Goal: Transaction & Acquisition: Book appointment/travel/reservation

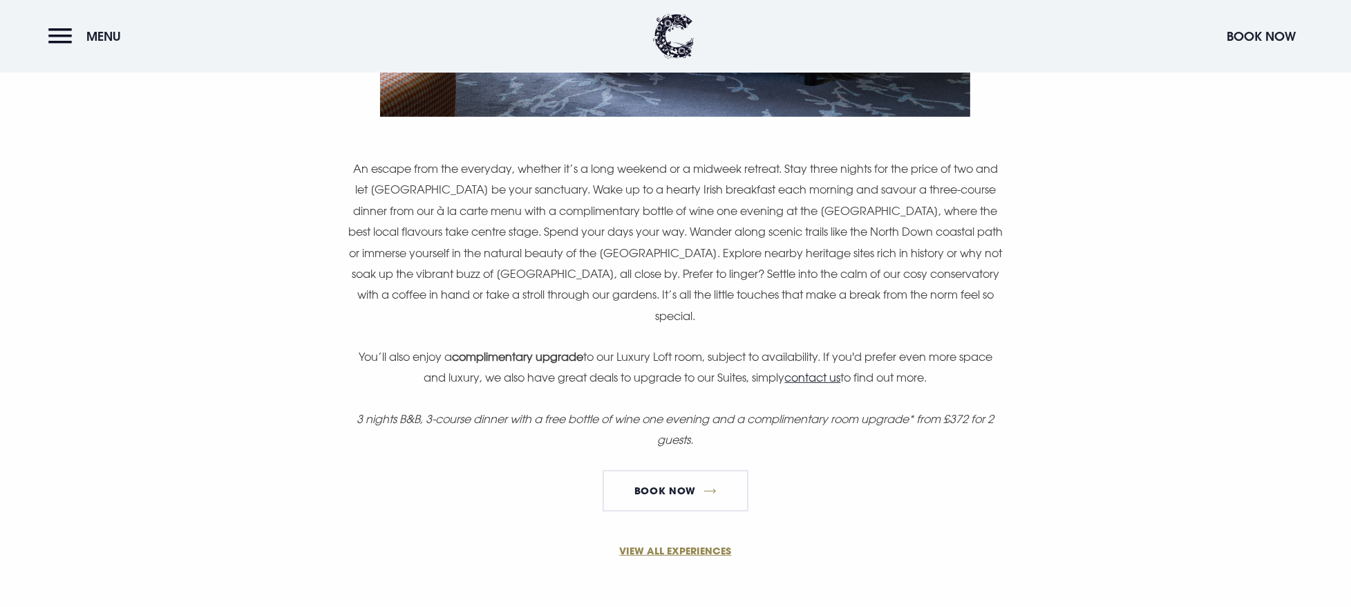
scroll to position [1036, 0]
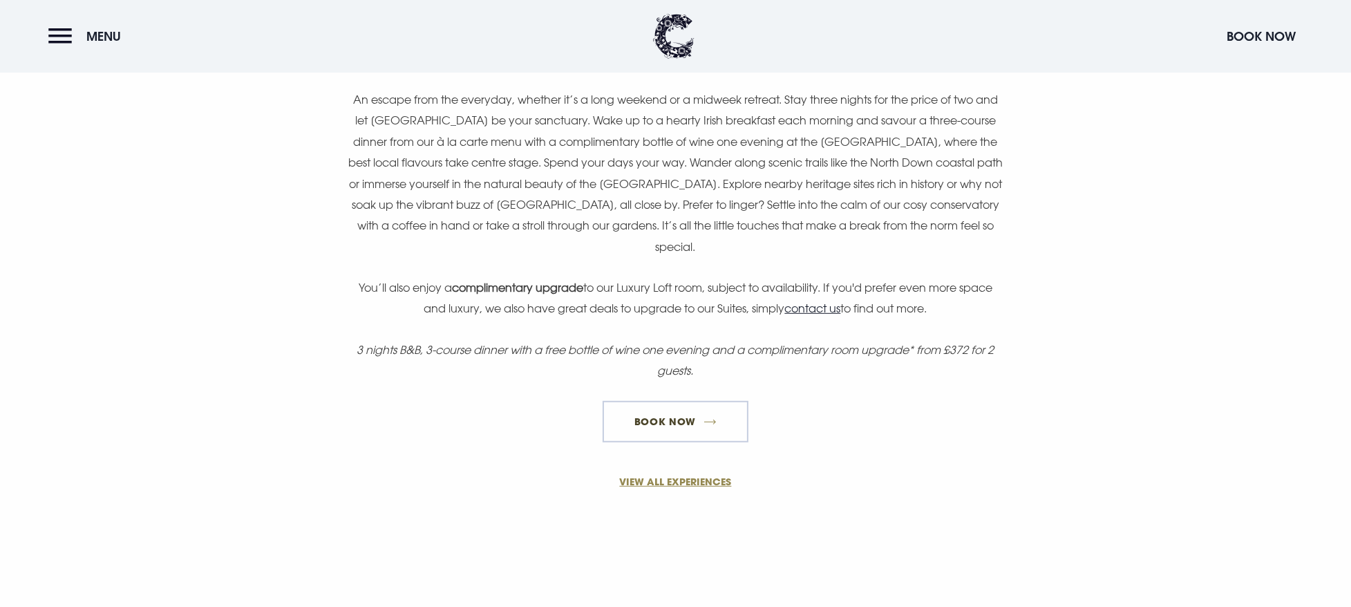
click at [685, 422] on link "Book Now" at bounding box center [674, 421] width 145 height 41
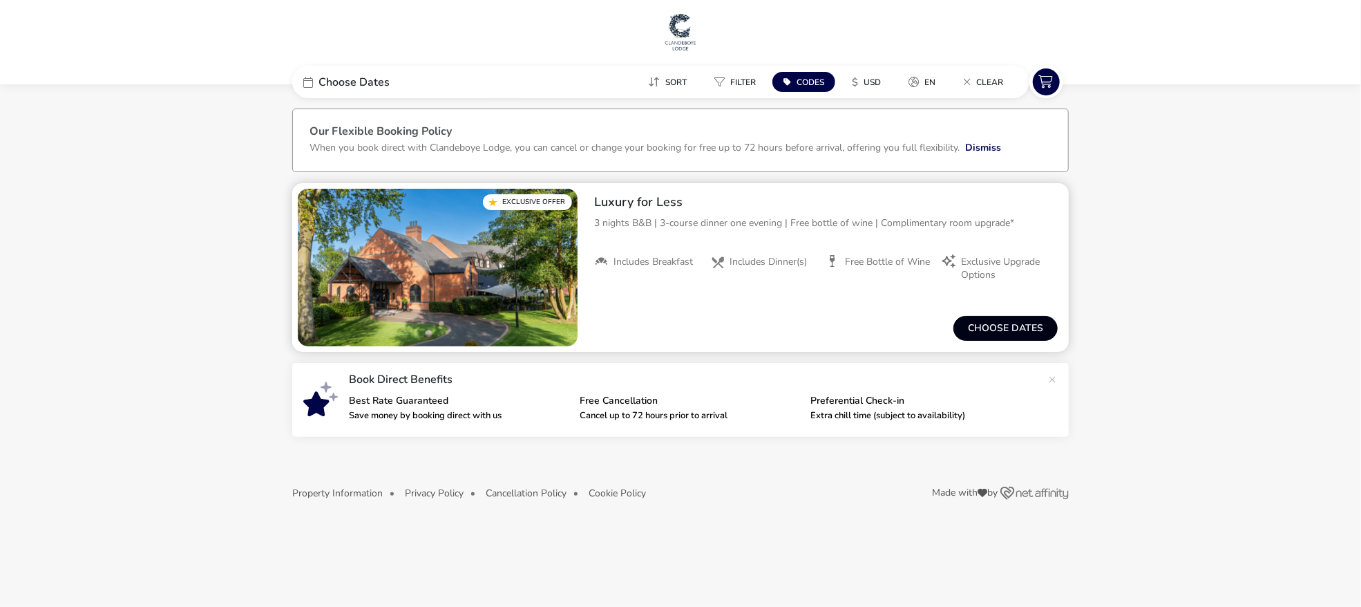
click at [1007, 325] on button "Choose dates" at bounding box center [1005, 328] width 104 height 25
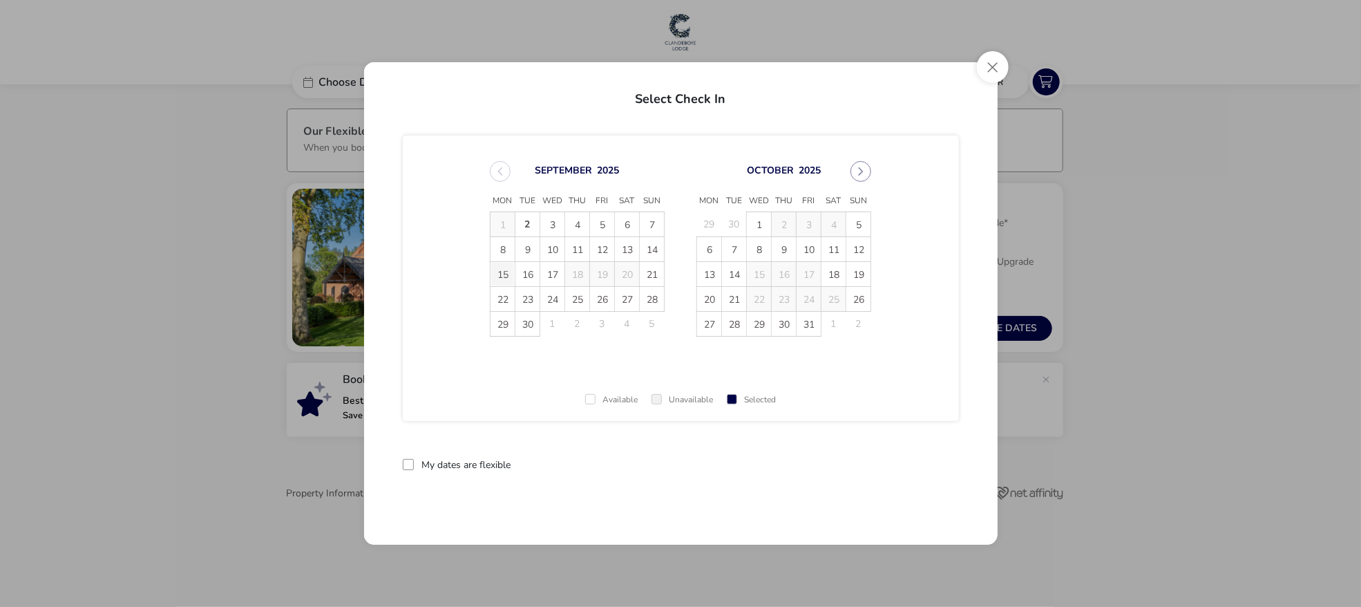
click at [506, 274] on span "15" at bounding box center [503, 274] width 24 height 24
click at [492, 170] on div "[DATE]" at bounding box center [577, 171] width 175 height 21
click at [505, 171] on div "[DATE]" at bounding box center [577, 171] width 175 height 21
click at [931, 455] on button "reset" at bounding box center [931, 464] width 55 height 32
click at [656, 251] on span "14" at bounding box center [652, 249] width 24 height 24
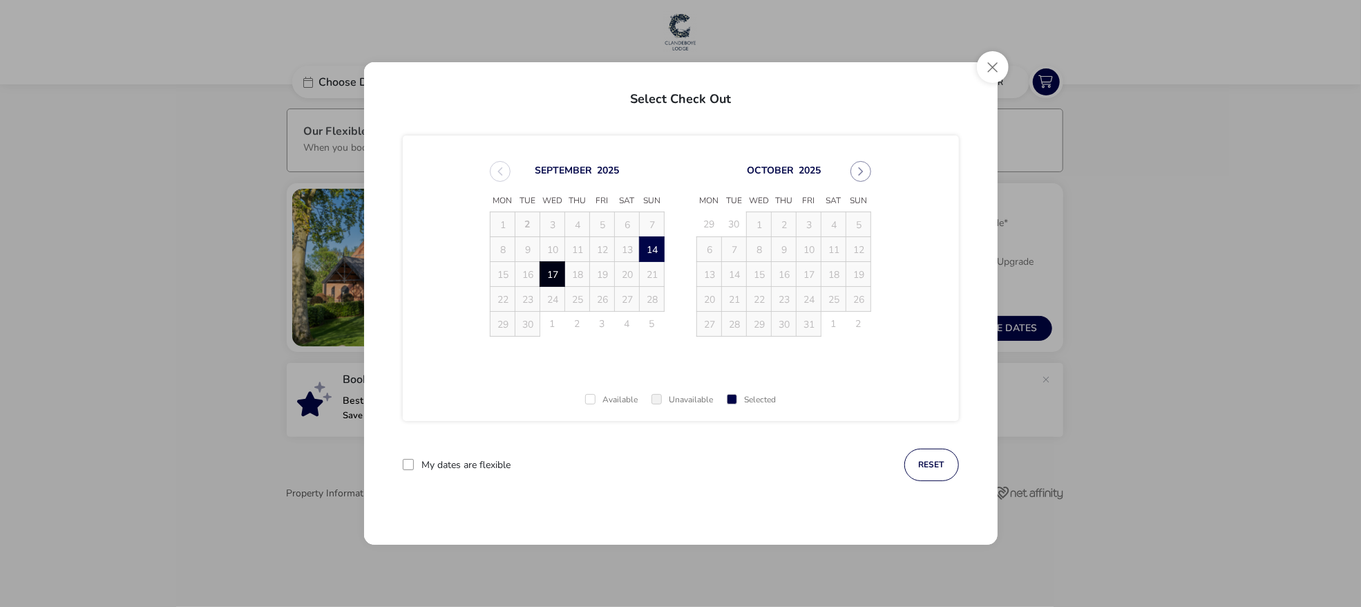
click at [558, 278] on span "17" at bounding box center [552, 274] width 24 height 24
click at [931, 466] on button "Apply Dates" at bounding box center [917, 464] width 84 height 32
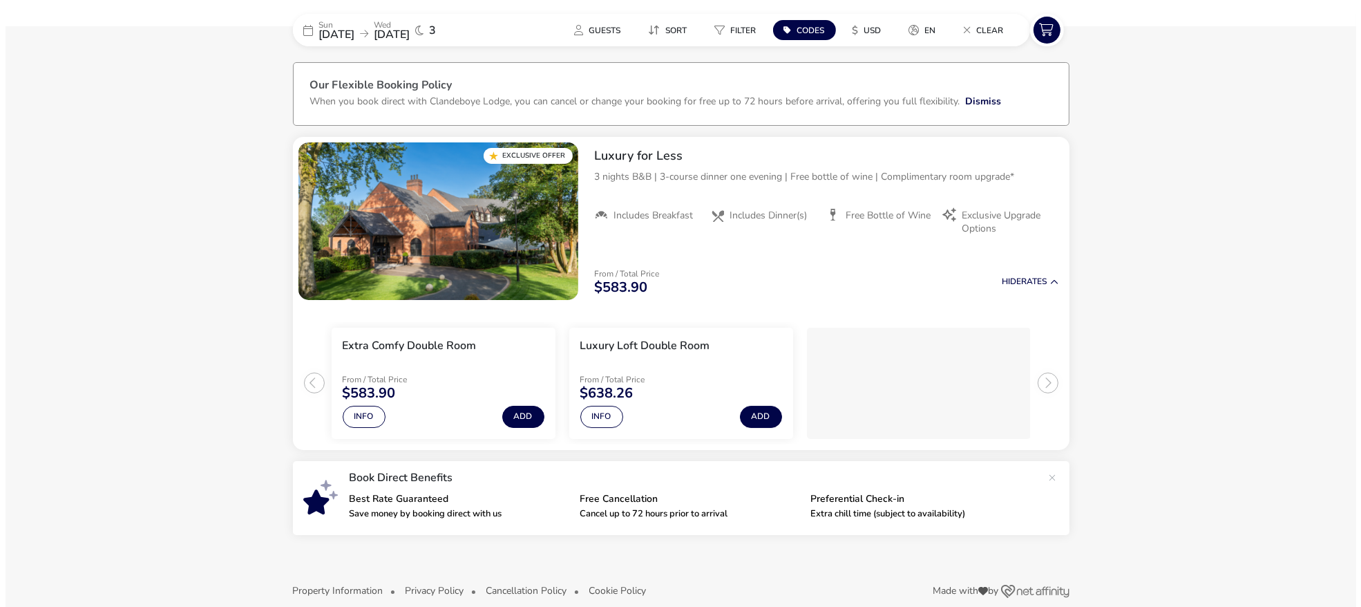
scroll to position [64, 0]
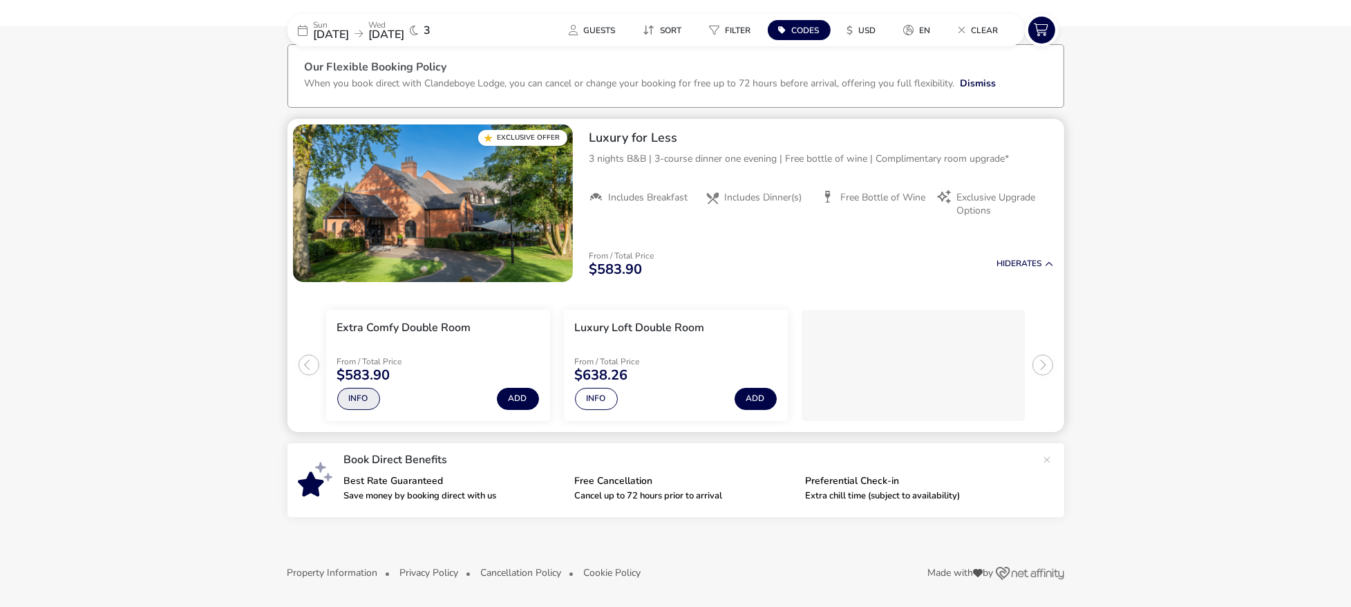
click at [359, 405] on button "Info" at bounding box center [358, 399] width 43 height 22
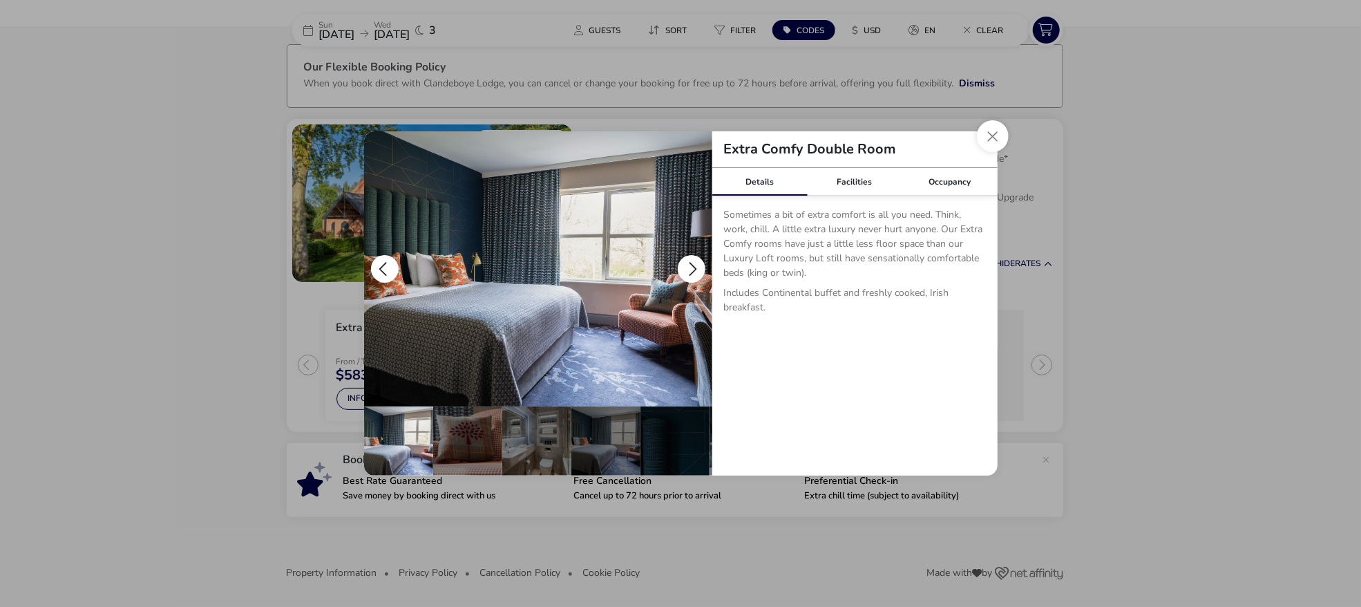
click at [697, 266] on button "details" at bounding box center [692, 269] width 28 height 28
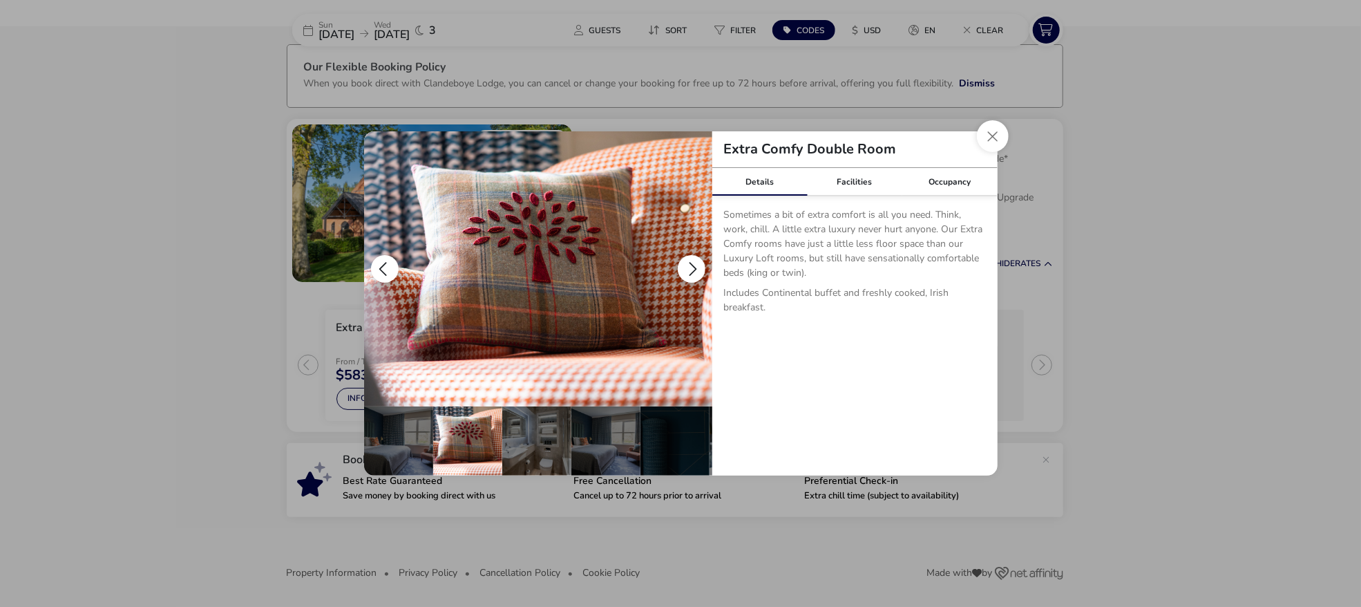
click at [697, 266] on button "details" at bounding box center [692, 269] width 28 height 28
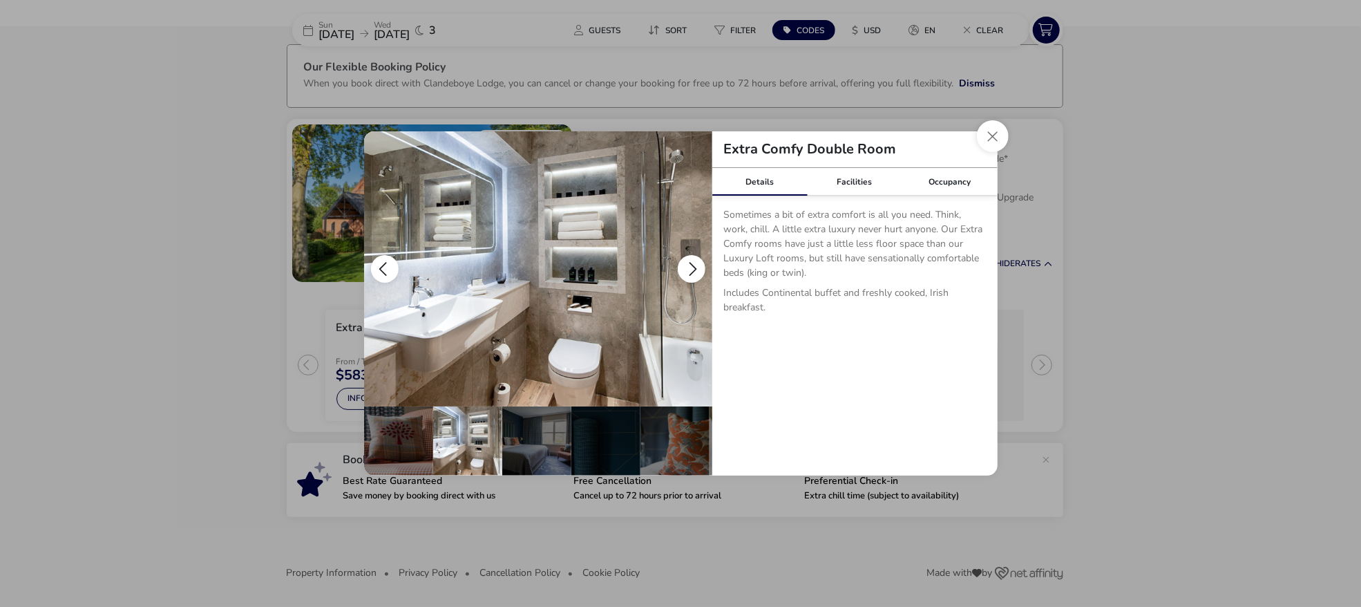
click at [697, 266] on button "details" at bounding box center [692, 269] width 28 height 28
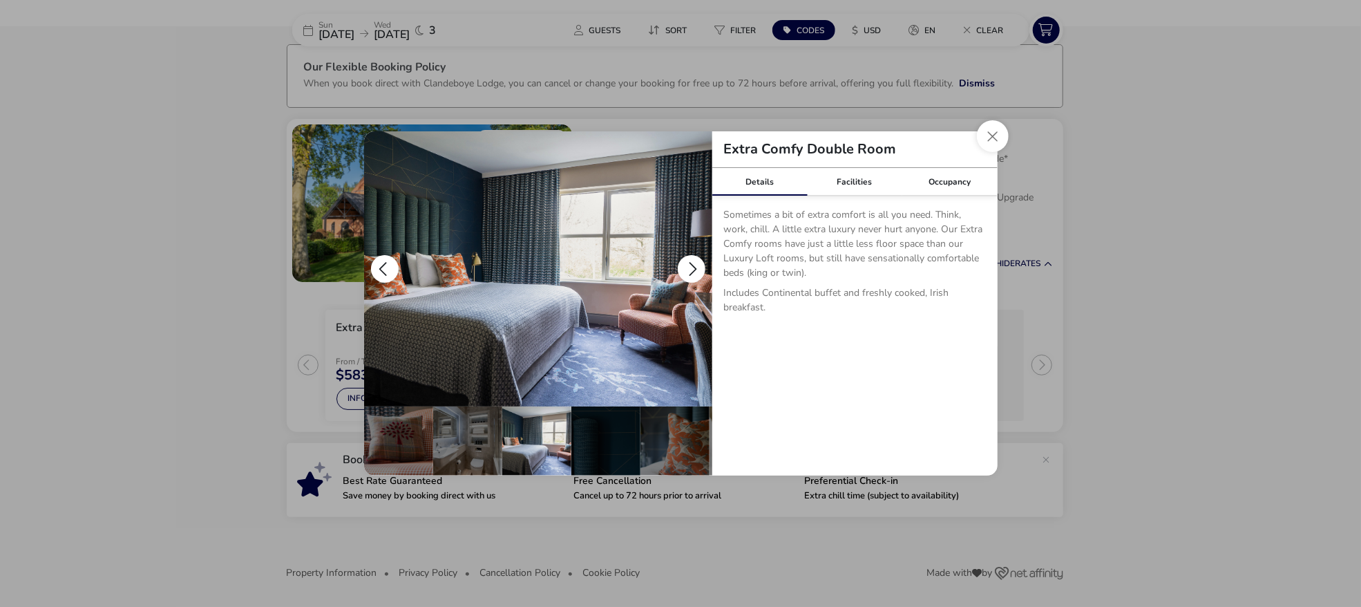
scroll to position [0, 135]
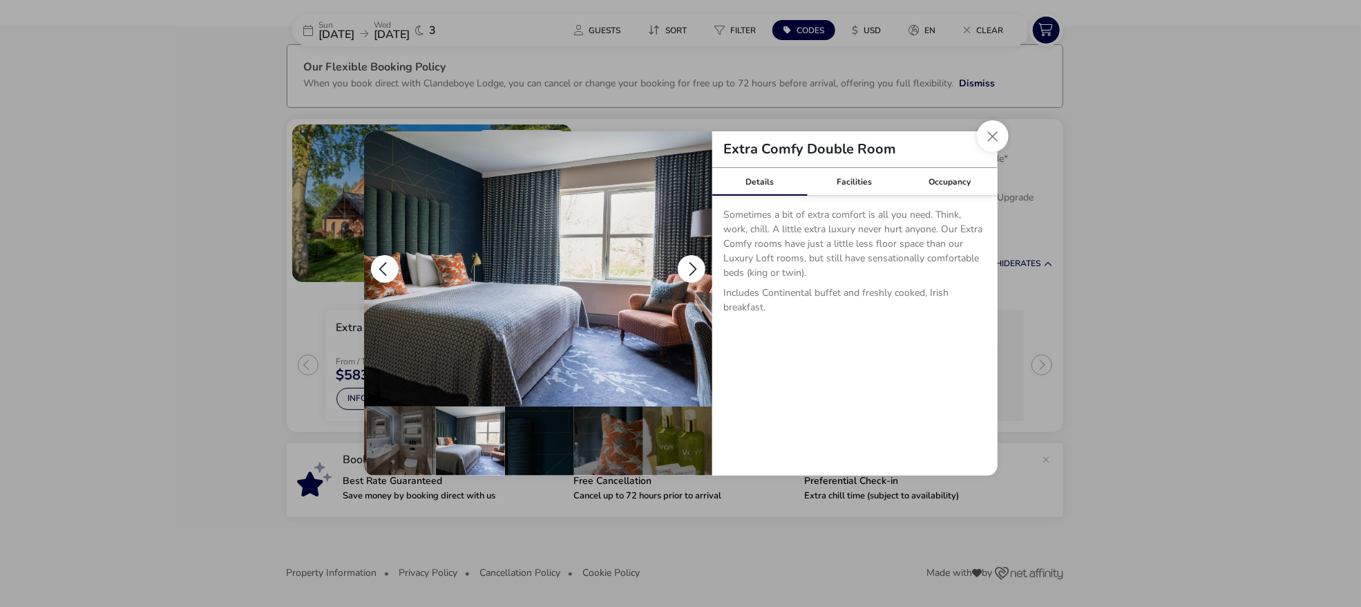
click at [697, 266] on button "details" at bounding box center [692, 269] width 28 height 28
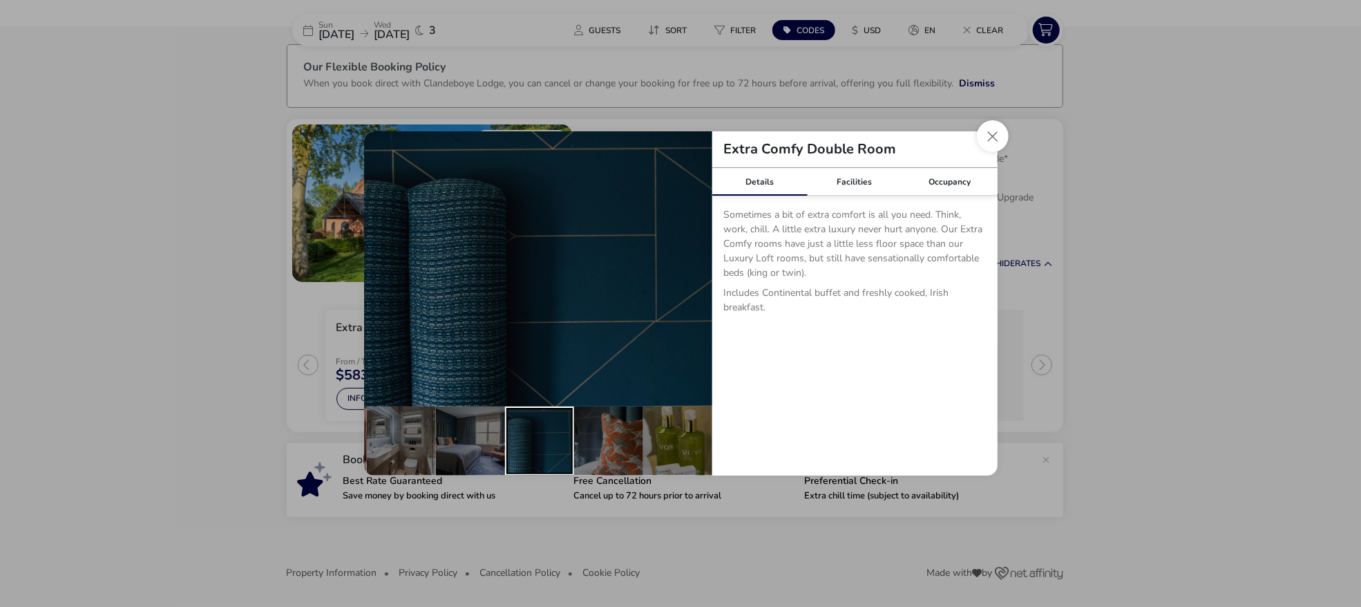
click at [558, 437] on div "details" at bounding box center [539, 440] width 69 height 69
click at [616, 435] on div "details" at bounding box center [608, 440] width 69 height 69
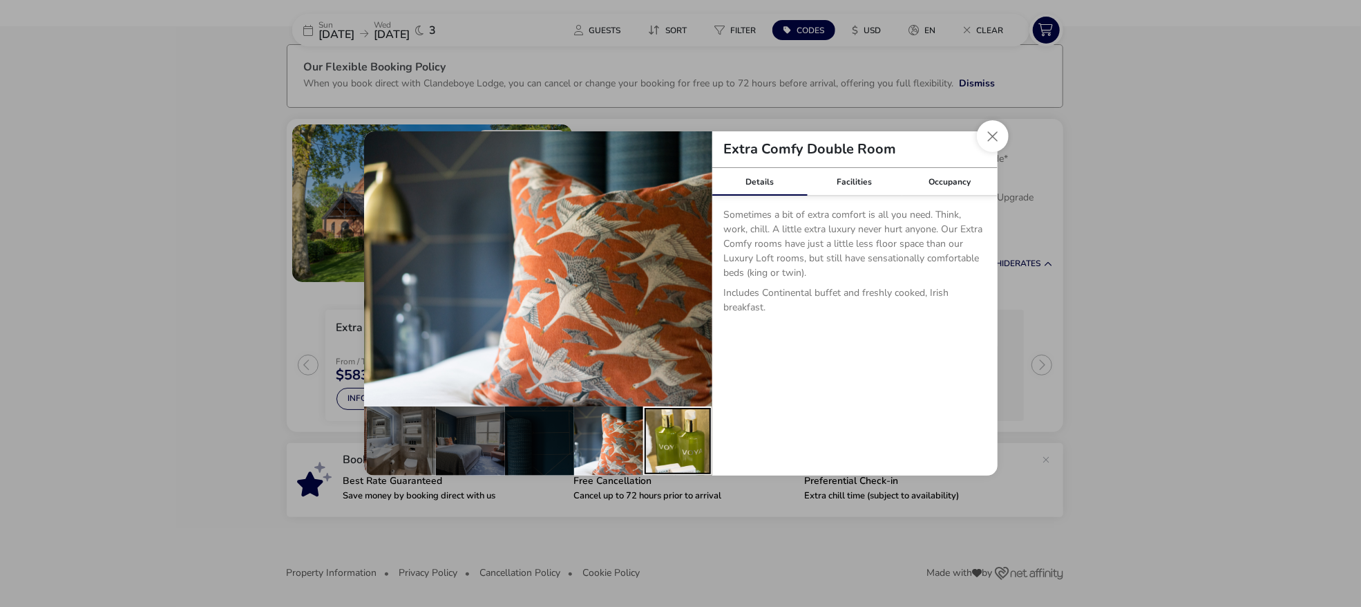
click at [661, 435] on div "details" at bounding box center [677, 440] width 69 height 69
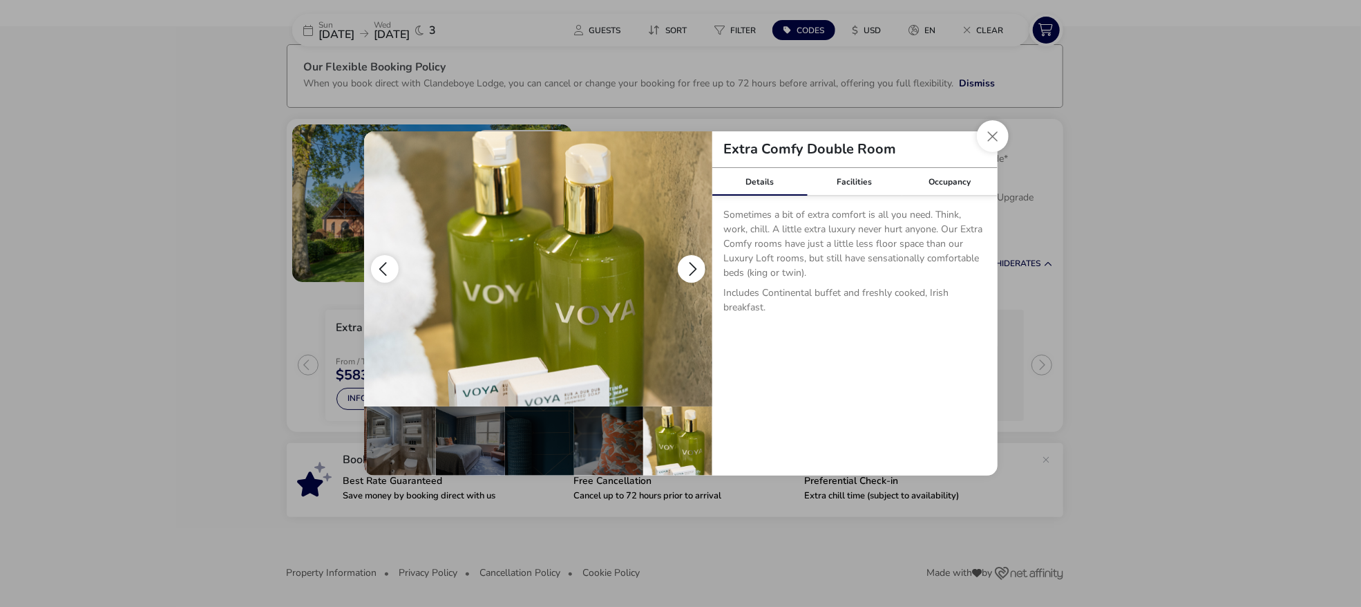
click at [696, 269] on button "details" at bounding box center [692, 269] width 28 height 28
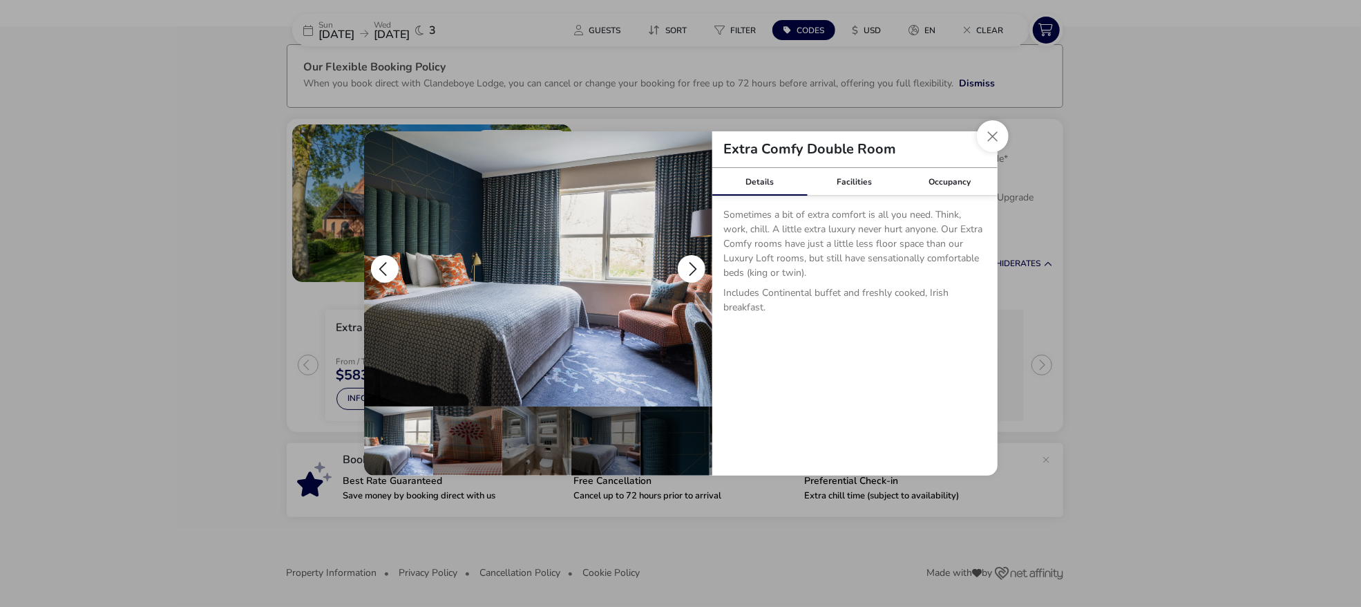
click at [696, 269] on button "details" at bounding box center [692, 269] width 28 height 28
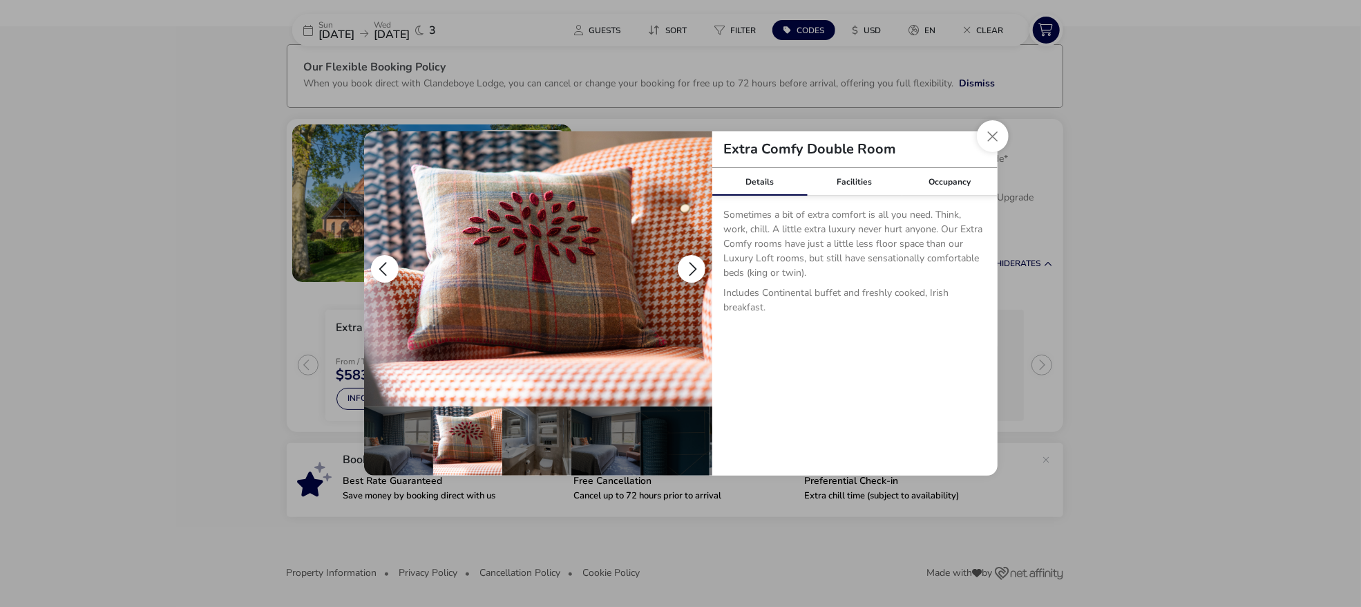
click at [696, 269] on button "details" at bounding box center [692, 269] width 28 height 28
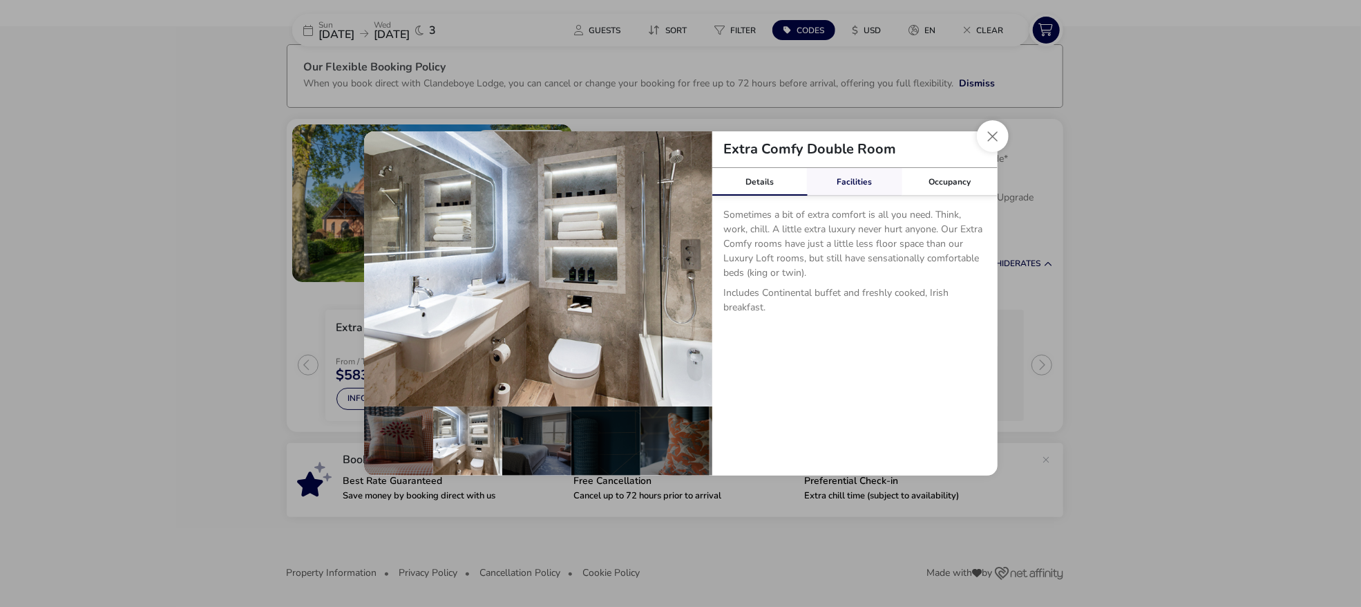
click at [863, 186] on link "Facilities" at bounding box center [854, 182] width 95 height 28
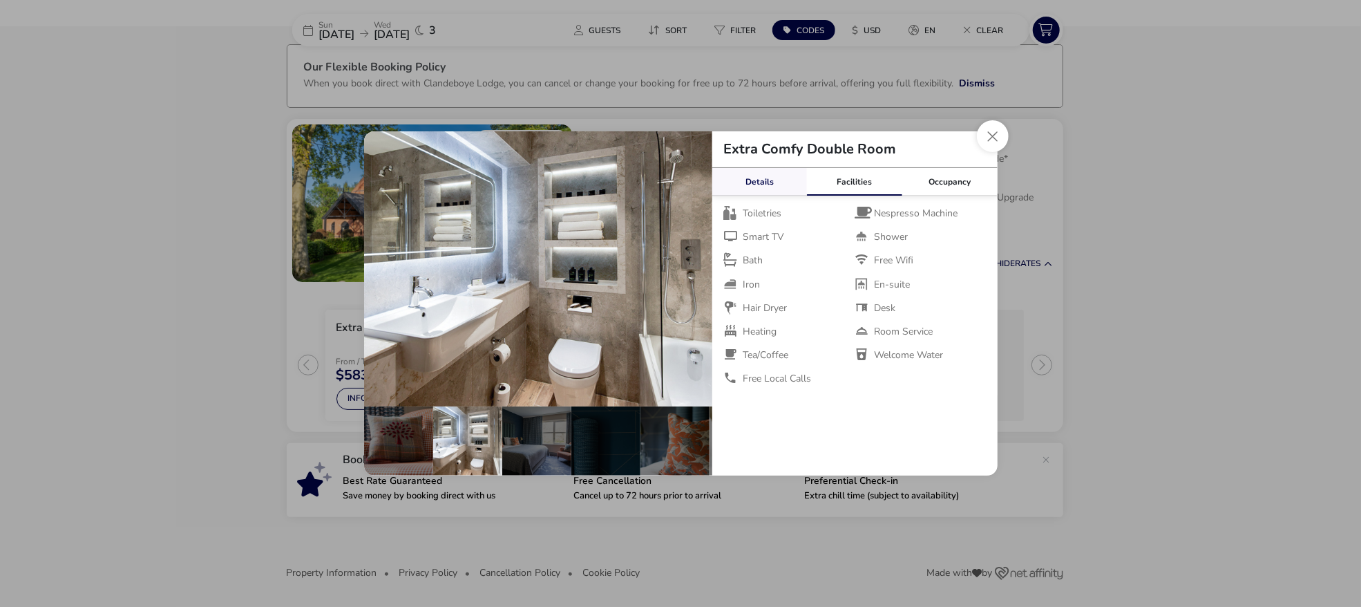
click at [745, 178] on link "Details" at bounding box center [759, 182] width 95 height 28
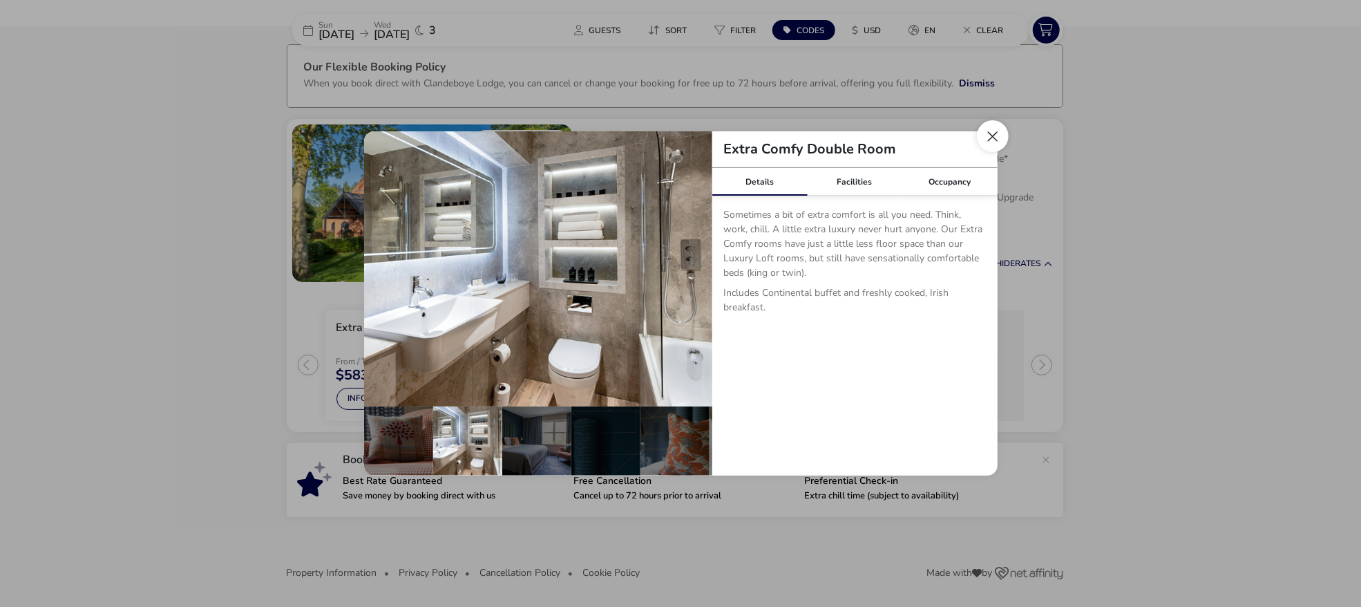
click at [992, 138] on button "Close dialog" at bounding box center [993, 136] width 32 height 32
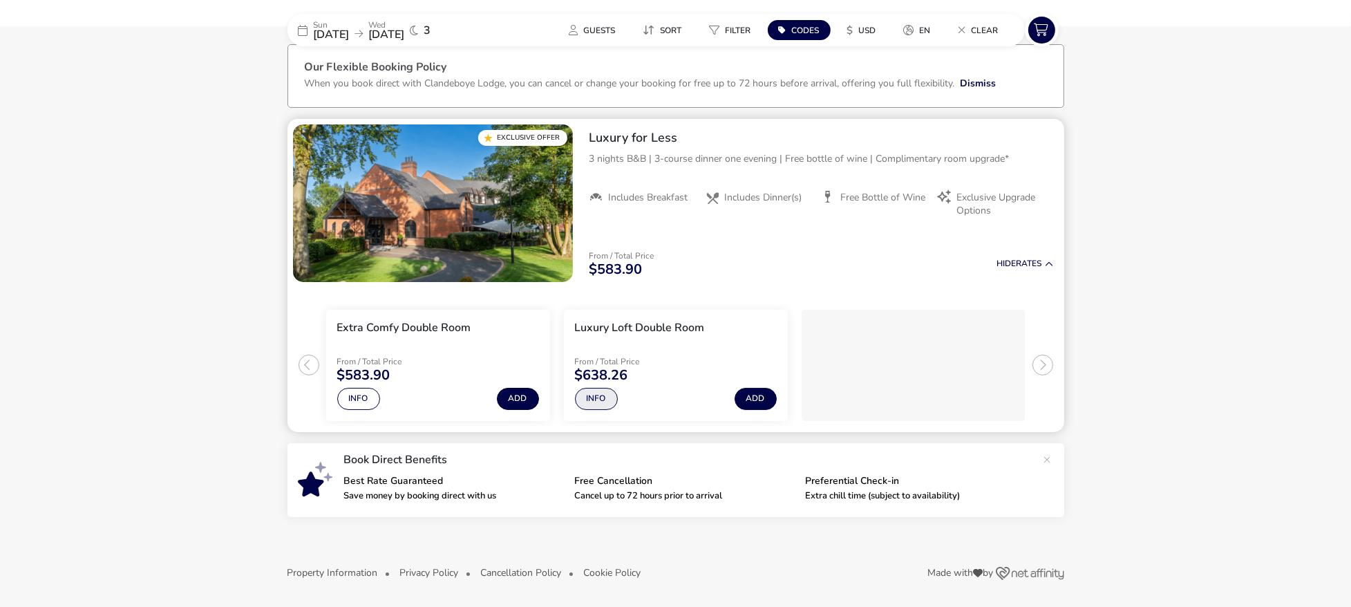
click at [602, 394] on button "Info" at bounding box center [596, 399] width 43 height 22
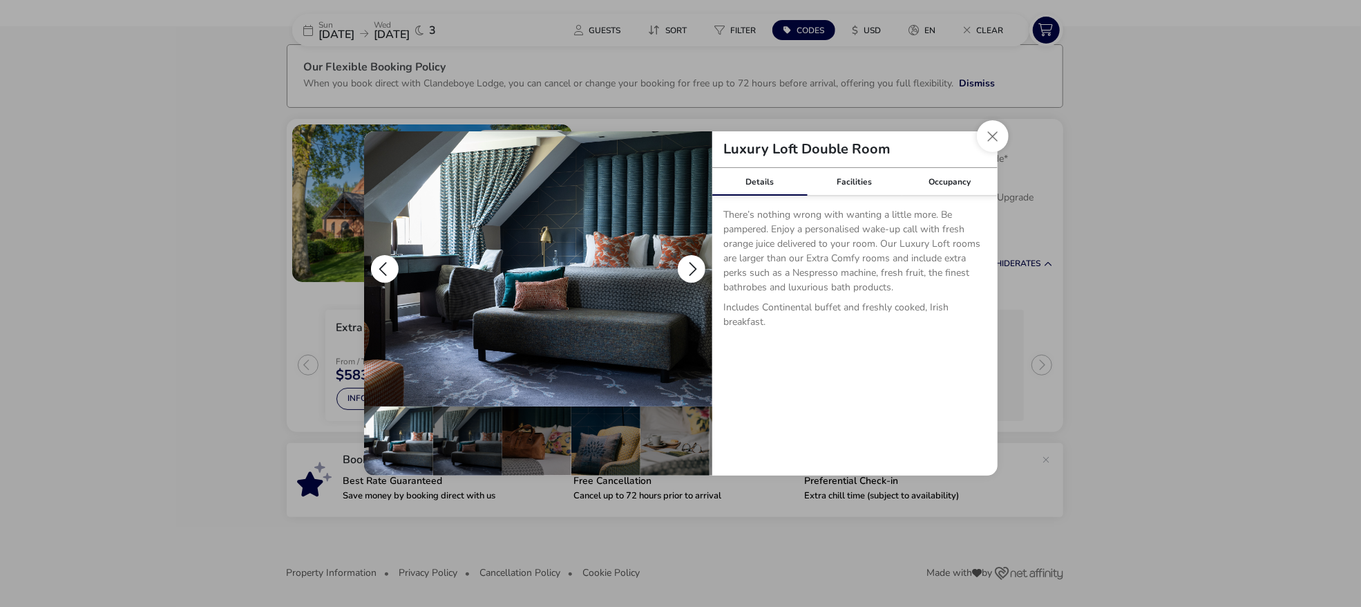
click at [694, 263] on button "details" at bounding box center [692, 269] width 28 height 28
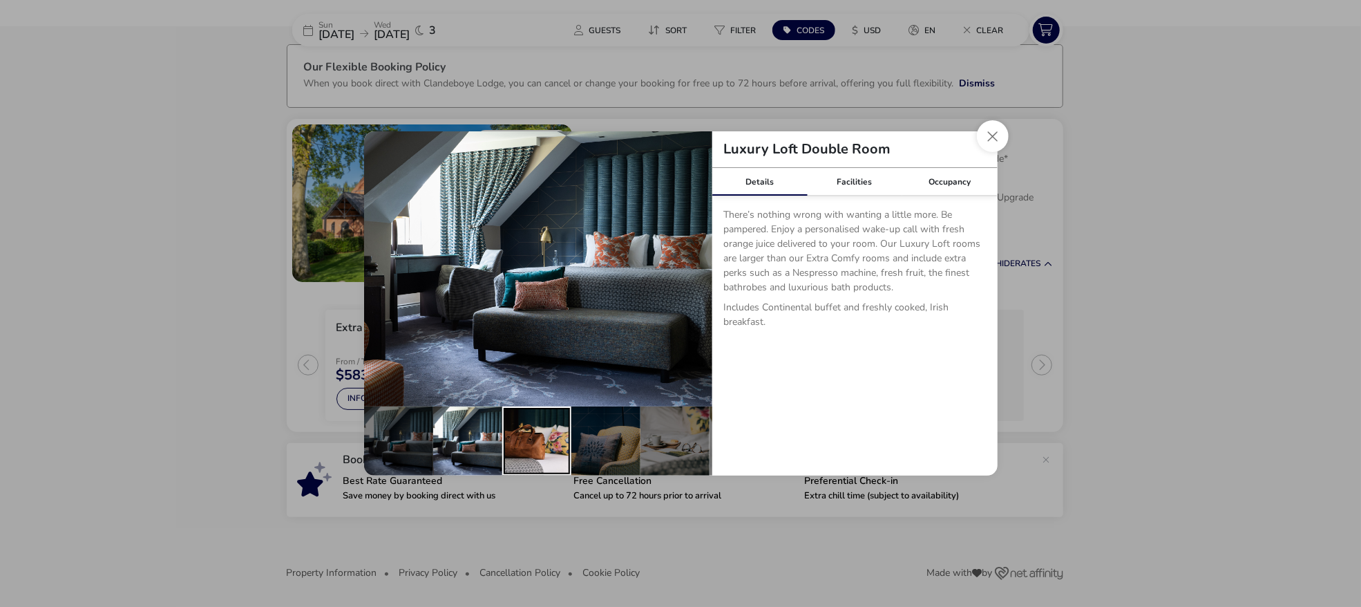
click at [543, 455] on div "details" at bounding box center [536, 440] width 69 height 69
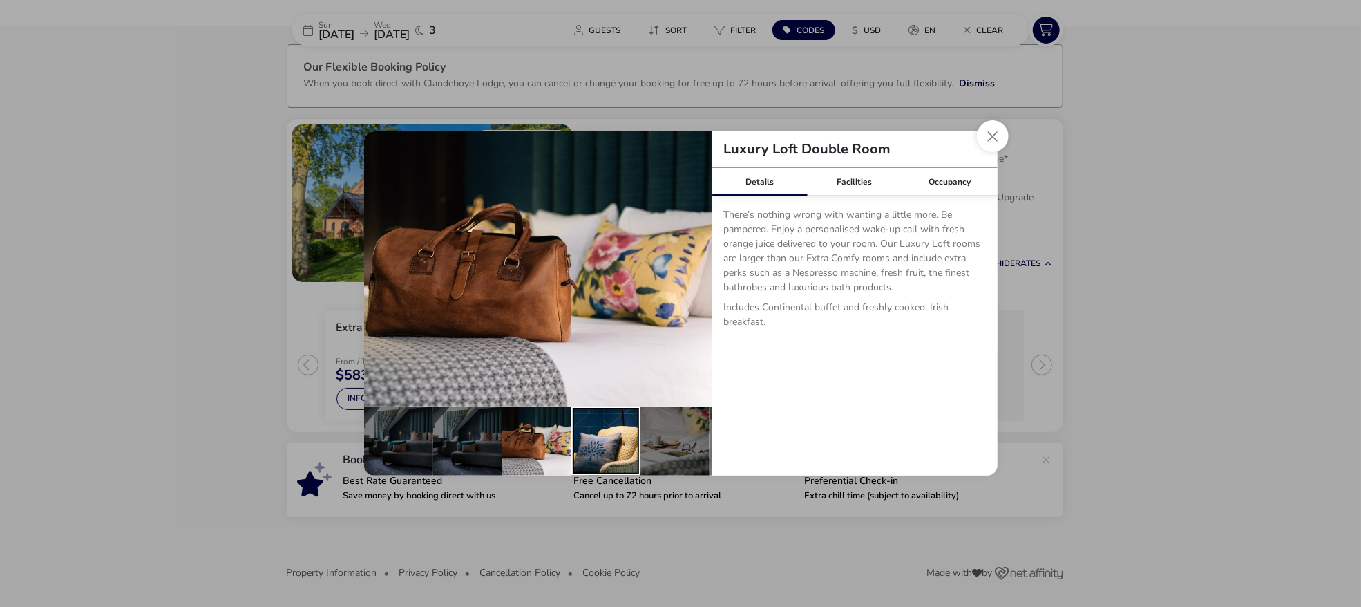
click at [581, 446] on div "details" at bounding box center [605, 440] width 69 height 69
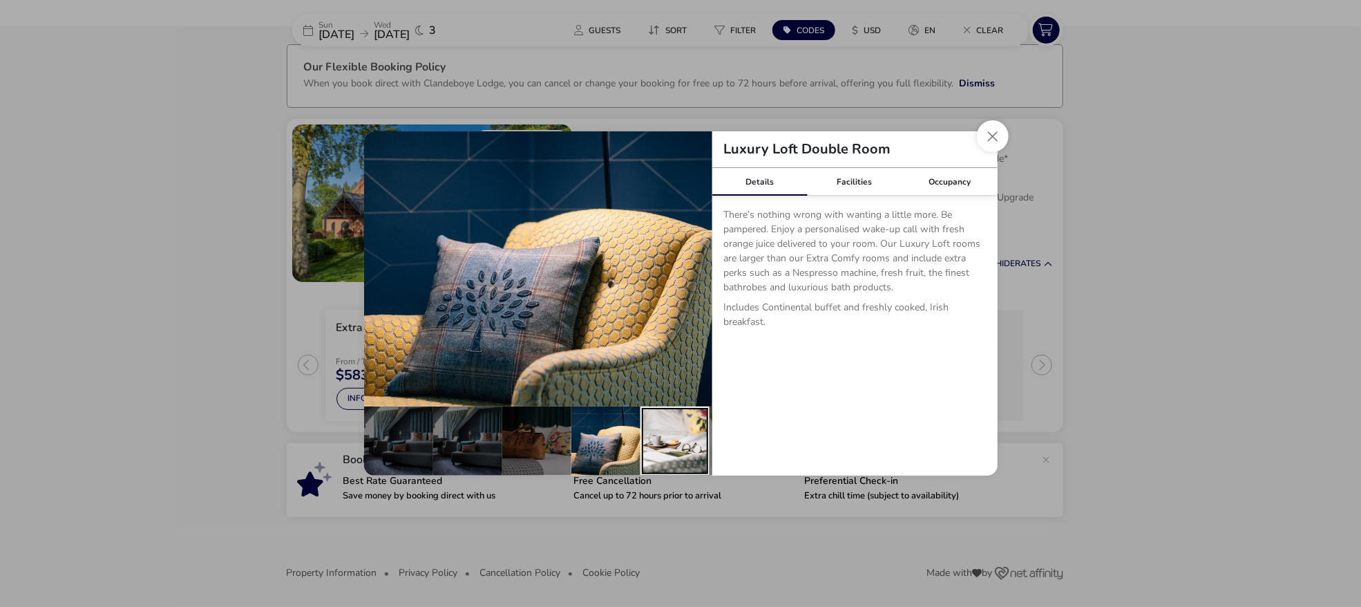
click at [665, 444] on div "details" at bounding box center [675, 440] width 69 height 69
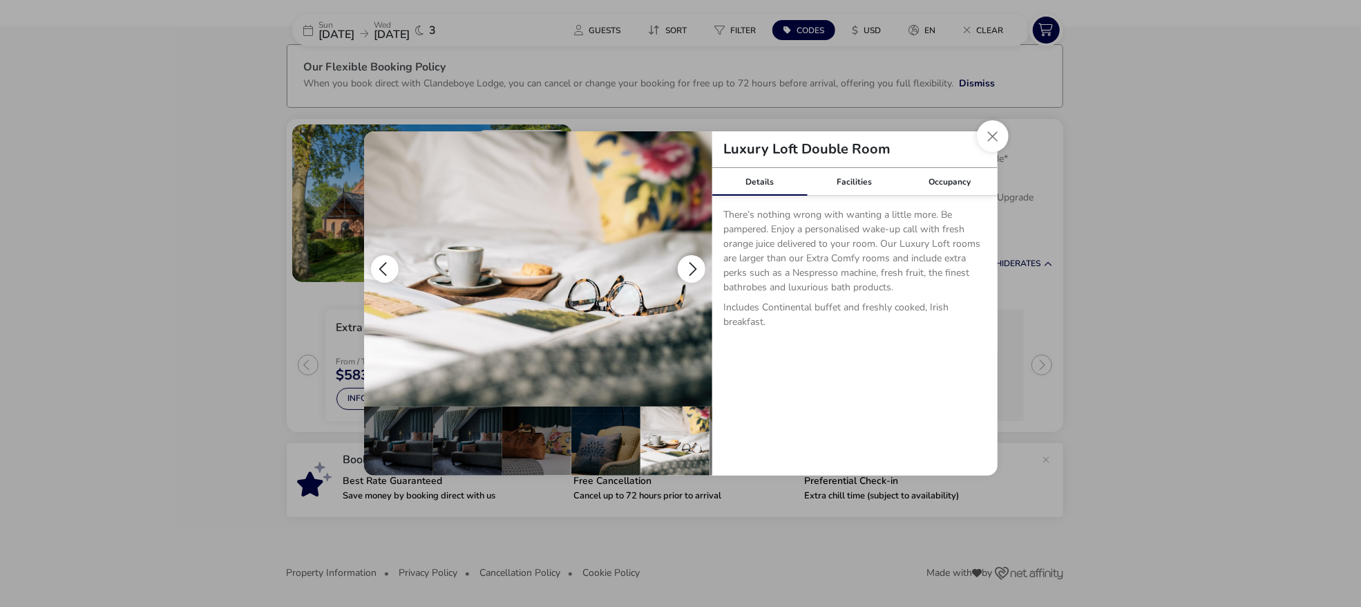
click at [683, 251] on img "details" at bounding box center [538, 268] width 348 height 275
click at [690, 259] on button "details" at bounding box center [692, 269] width 28 height 28
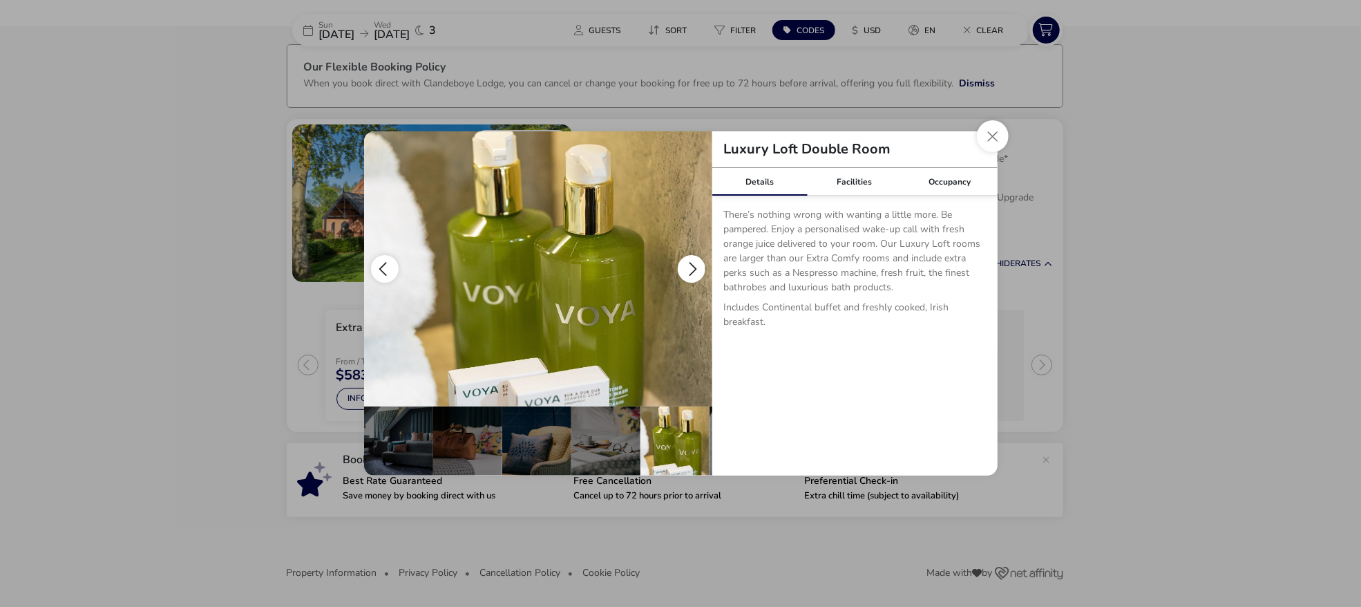
click at [690, 259] on button "details" at bounding box center [692, 269] width 28 height 28
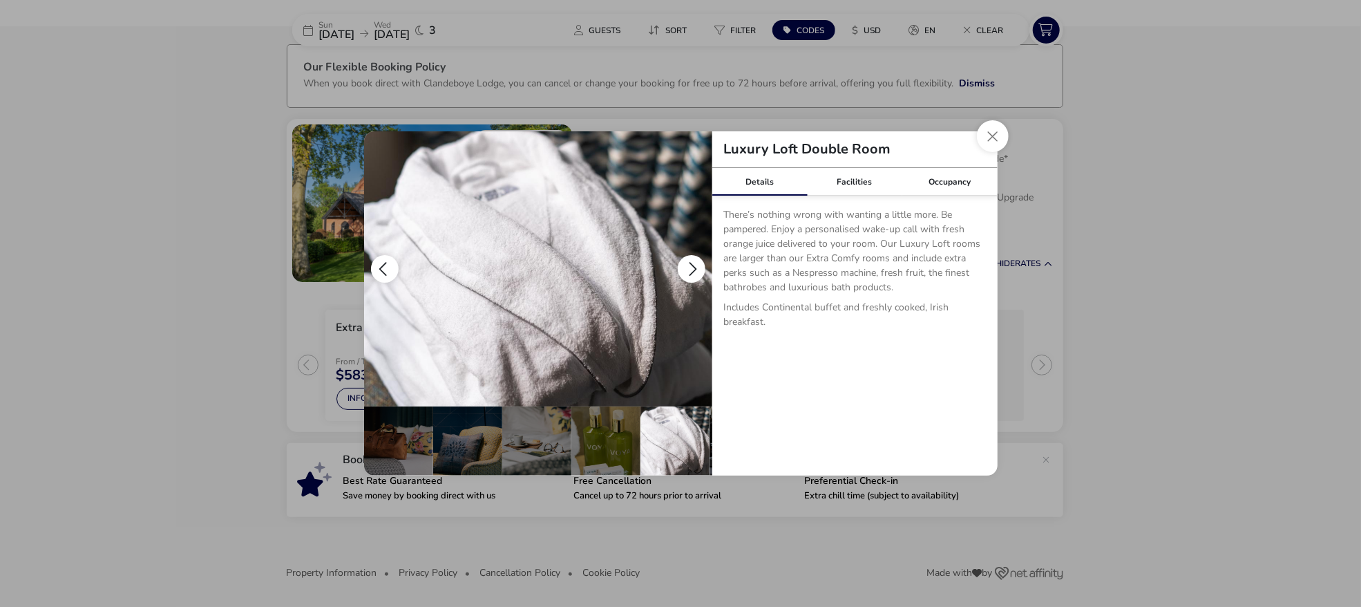
click at [690, 259] on button "details" at bounding box center [692, 269] width 28 height 28
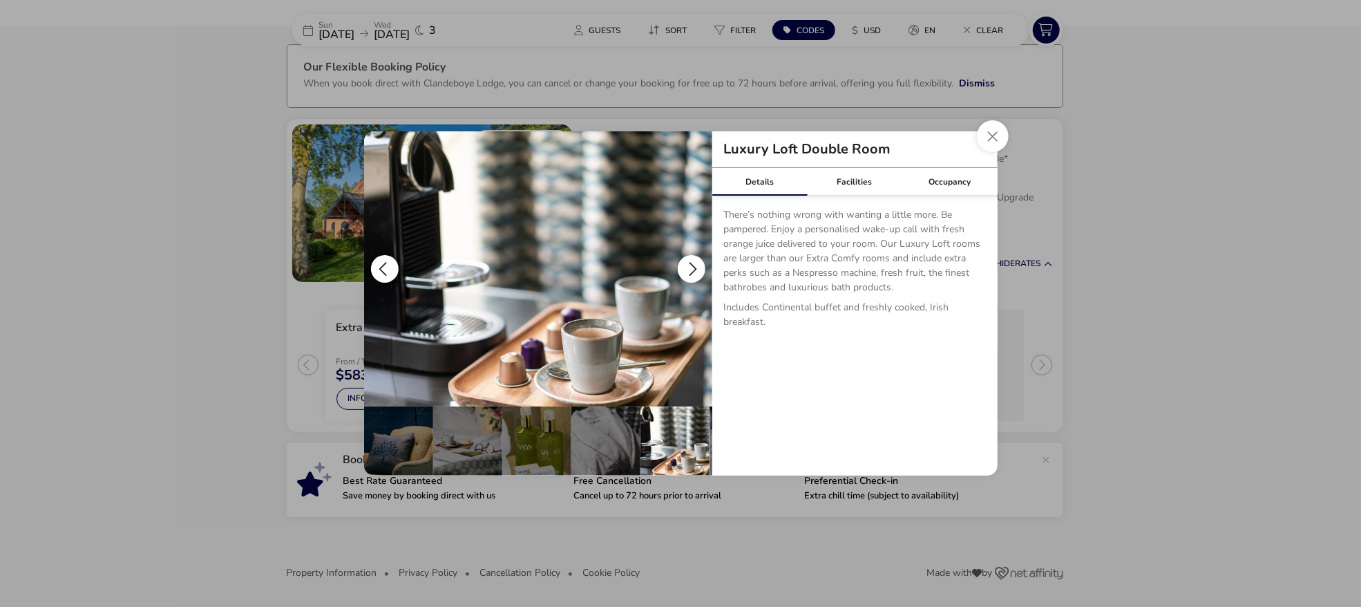
click at [690, 259] on button "details" at bounding box center [692, 269] width 28 height 28
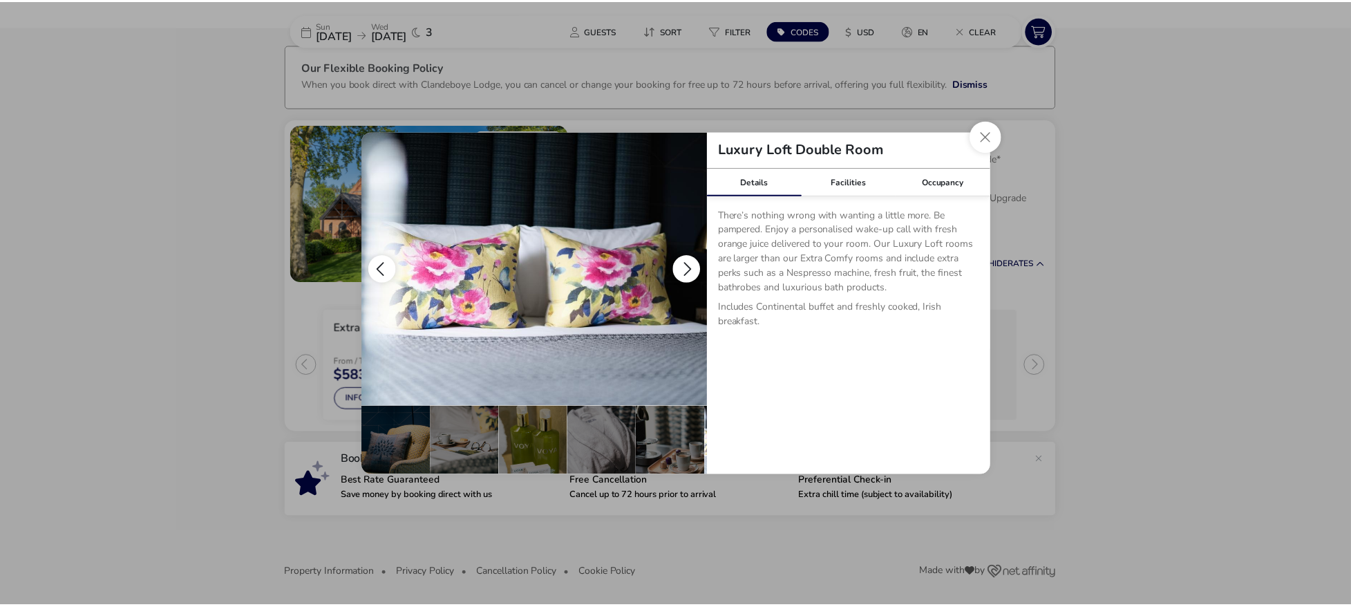
scroll to position [0, 276]
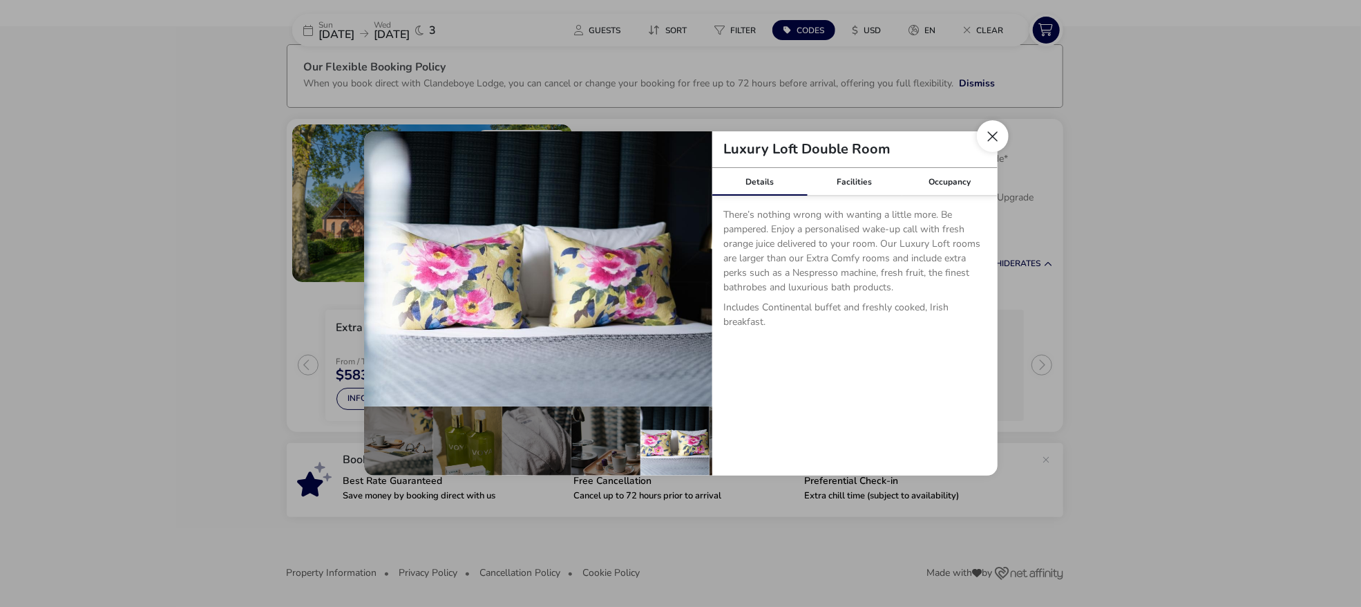
click at [995, 138] on button "Close dialog" at bounding box center [993, 136] width 32 height 32
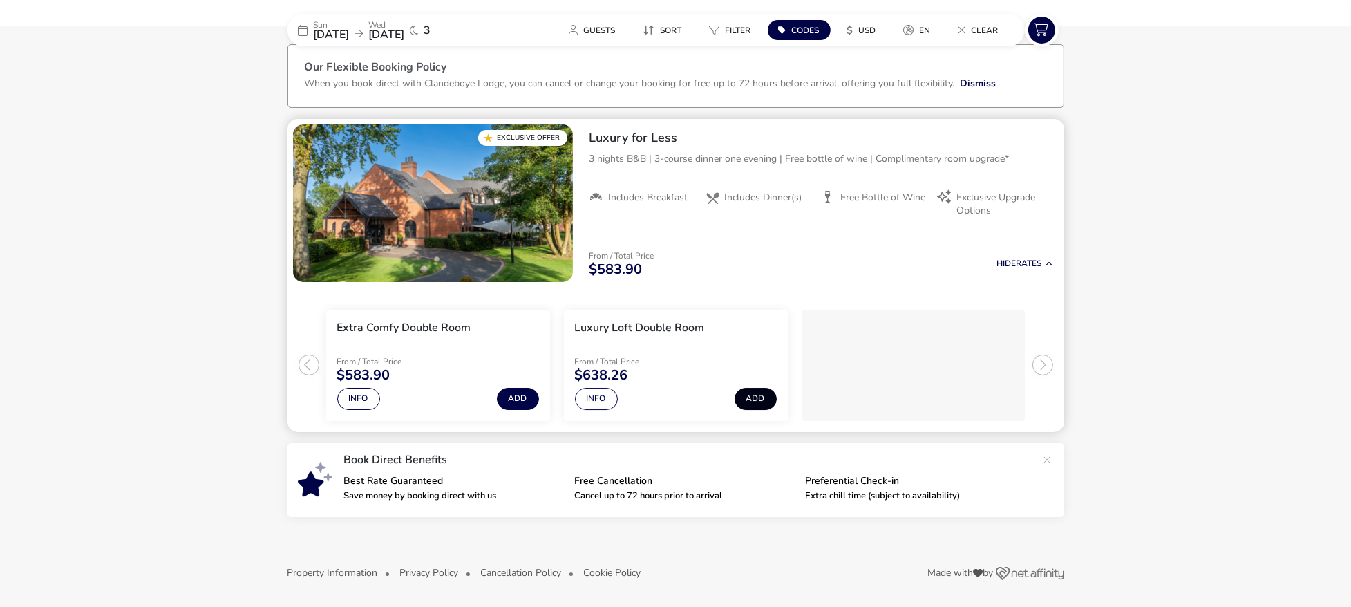
click at [754, 400] on button "Add" at bounding box center [755, 399] width 42 height 22
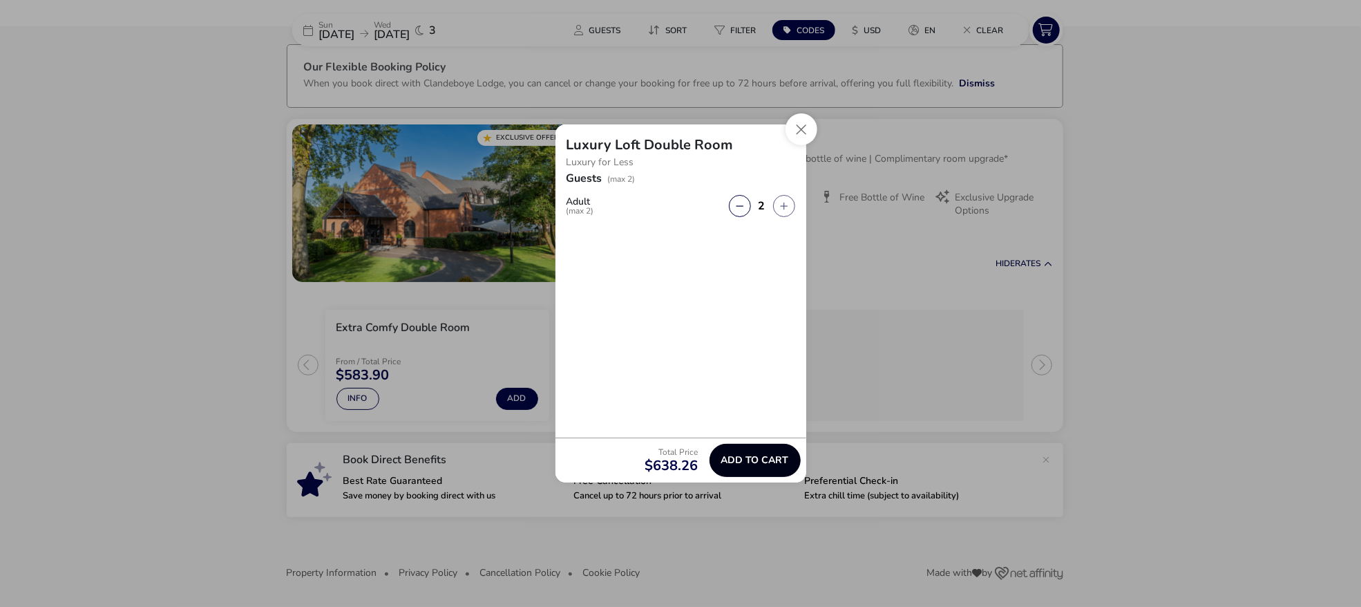
click at [768, 455] on span "Add to cart" at bounding box center [755, 460] width 68 height 10
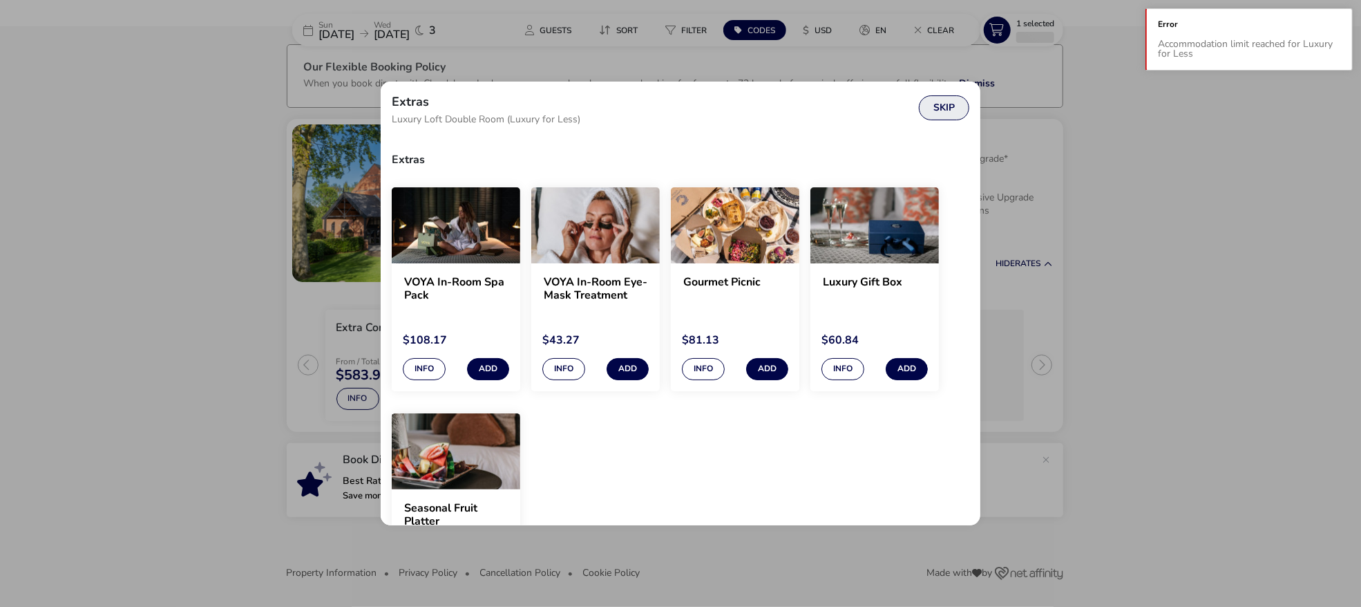
click at [949, 99] on button "Skip" at bounding box center [944, 107] width 50 height 25
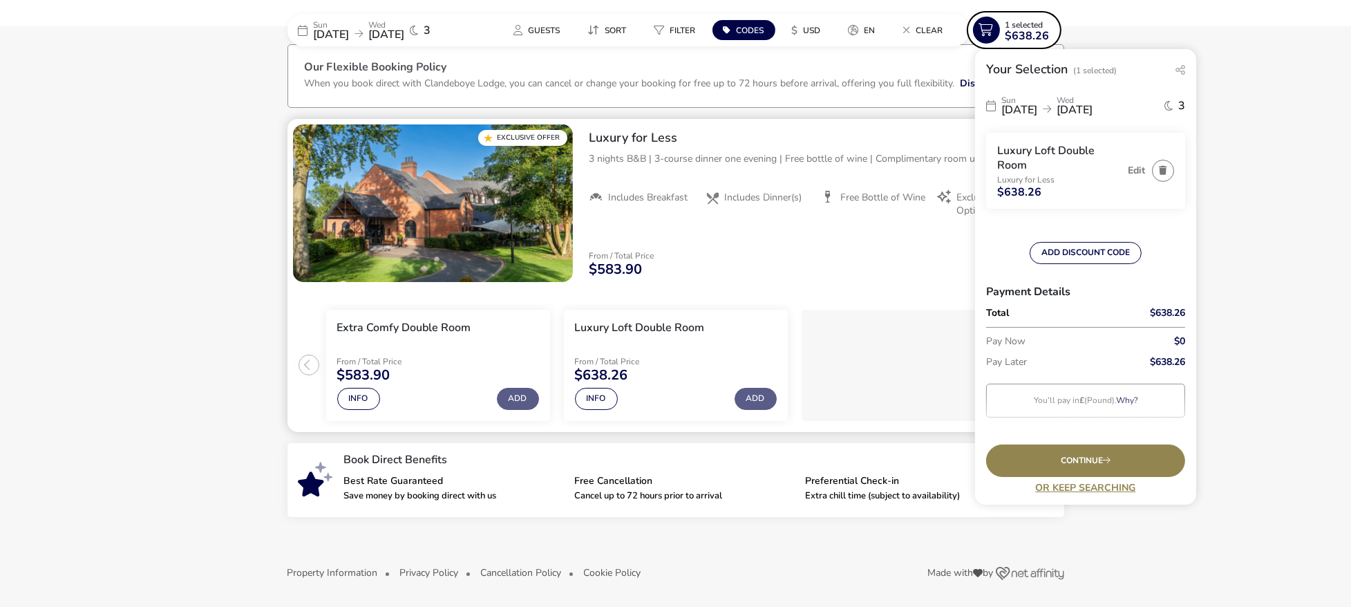
scroll to position [0, 0]
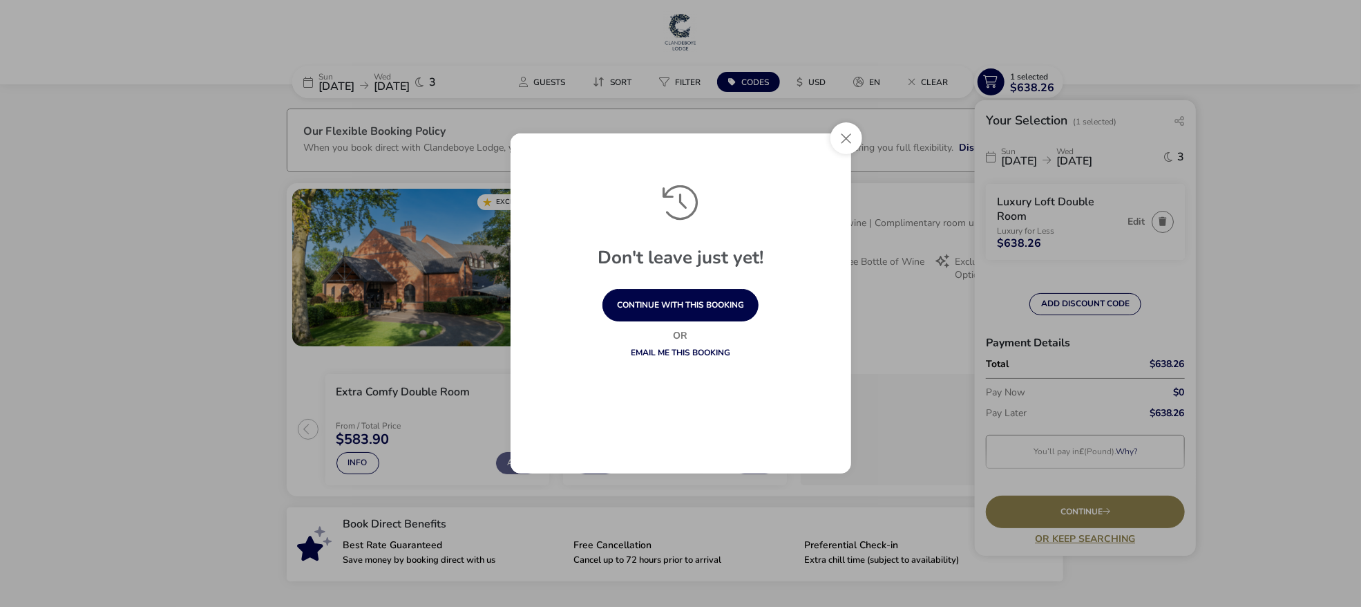
click at [821, 132] on div "Don't leave just yet! continue with this booking Or Email me this booking" at bounding box center [681, 303] width 363 height 362
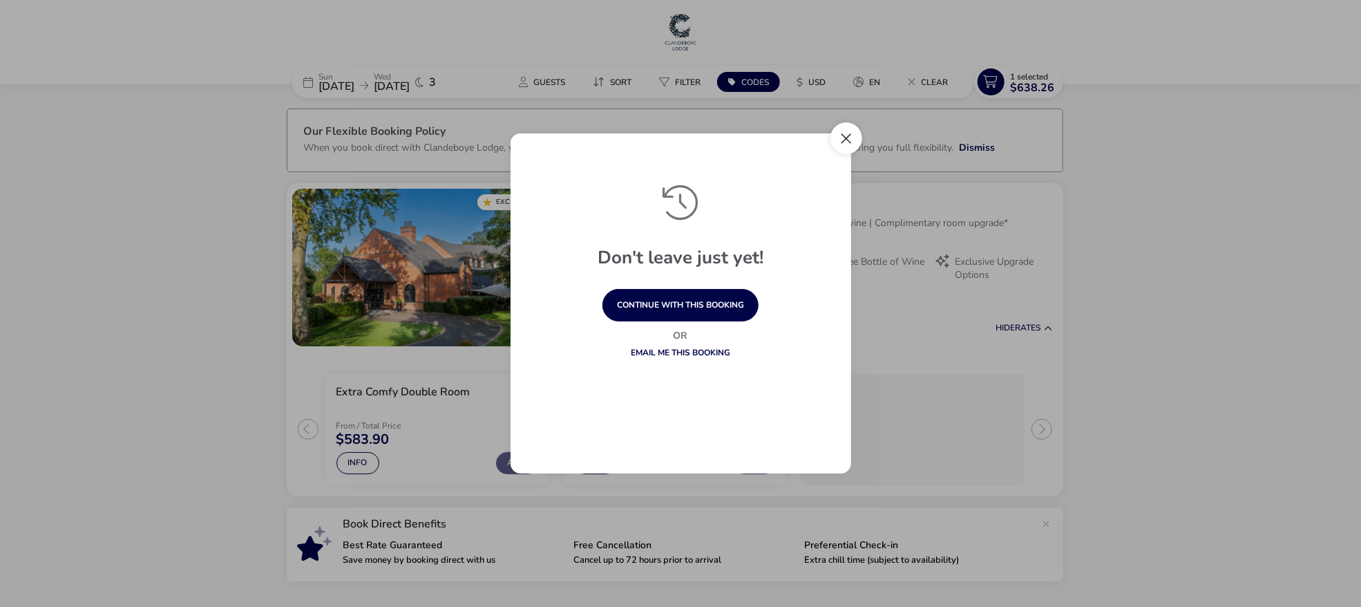
click at [839, 134] on button "Close" at bounding box center [847, 138] width 32 height 32
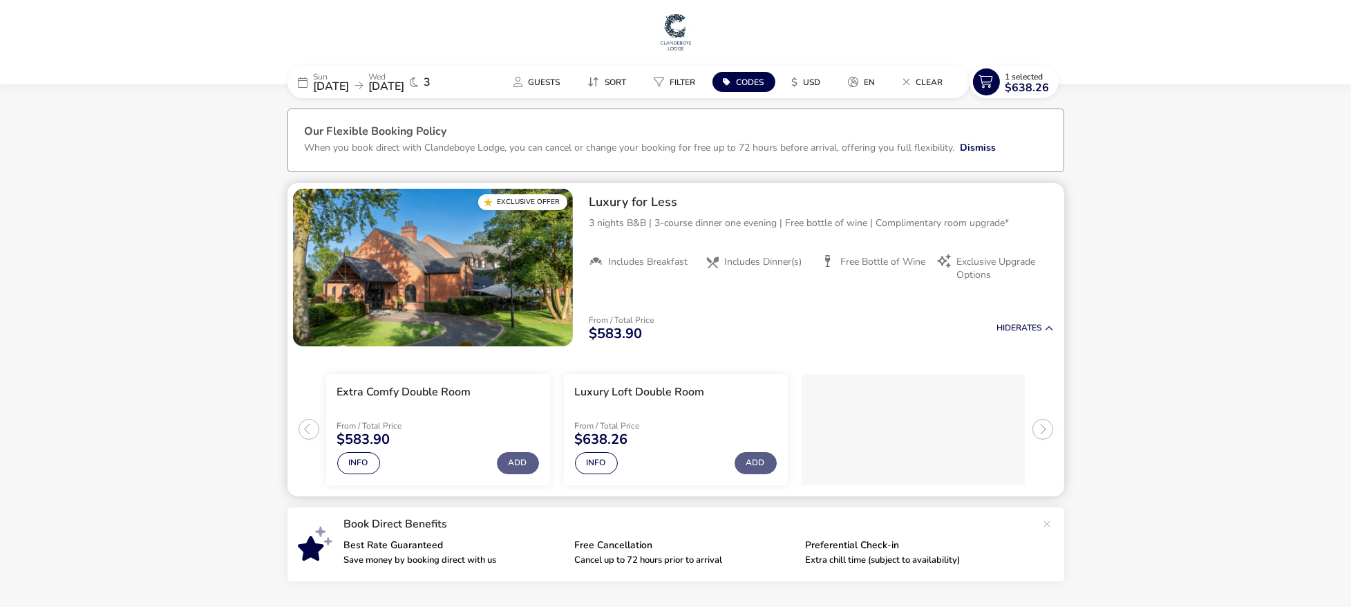
click at [429, 253] on img "1 / 1" at bounding box center [433, 268] width 280 height 158
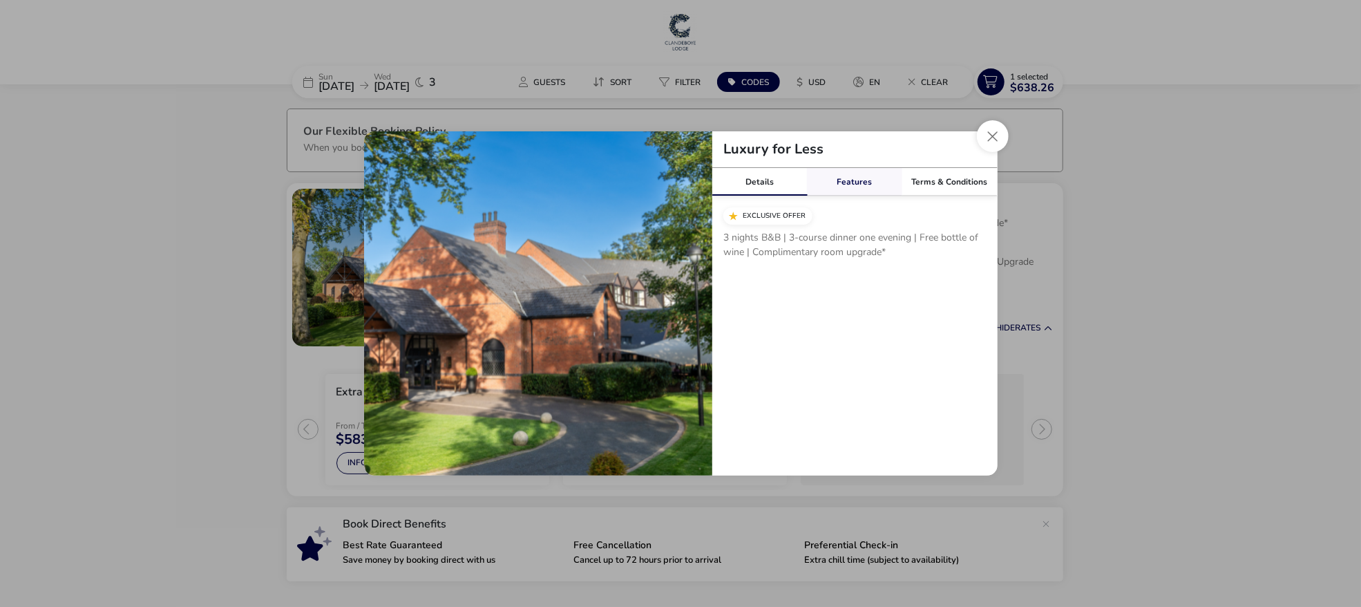
click at [848, 187] on link "Features" at bounding box center [854, 182] width 95 height 28
click at [778, 176] on link "Details" at bounding box center [759, 182] width 95 height 28
click at [987, 143] on button "Close modal" at bounding box center [993, 136] width 32 height 32
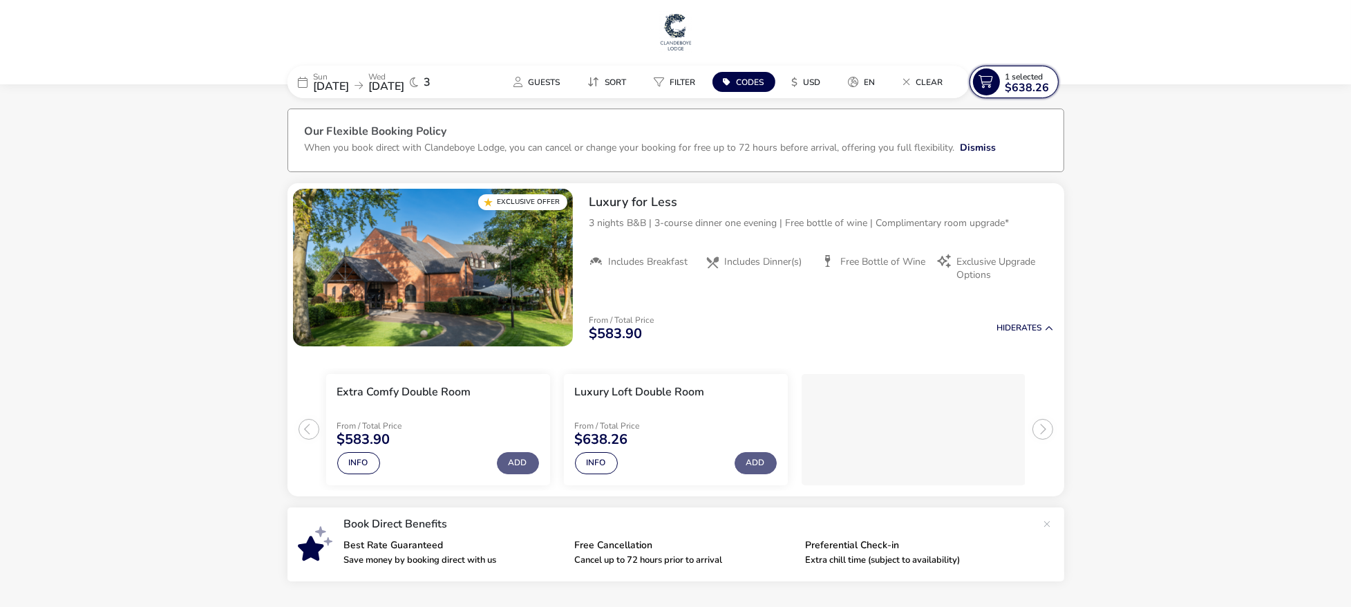
click at [1007, 76] on span "1 Selected" at bounding box center [1024, 76] width 38 height 11
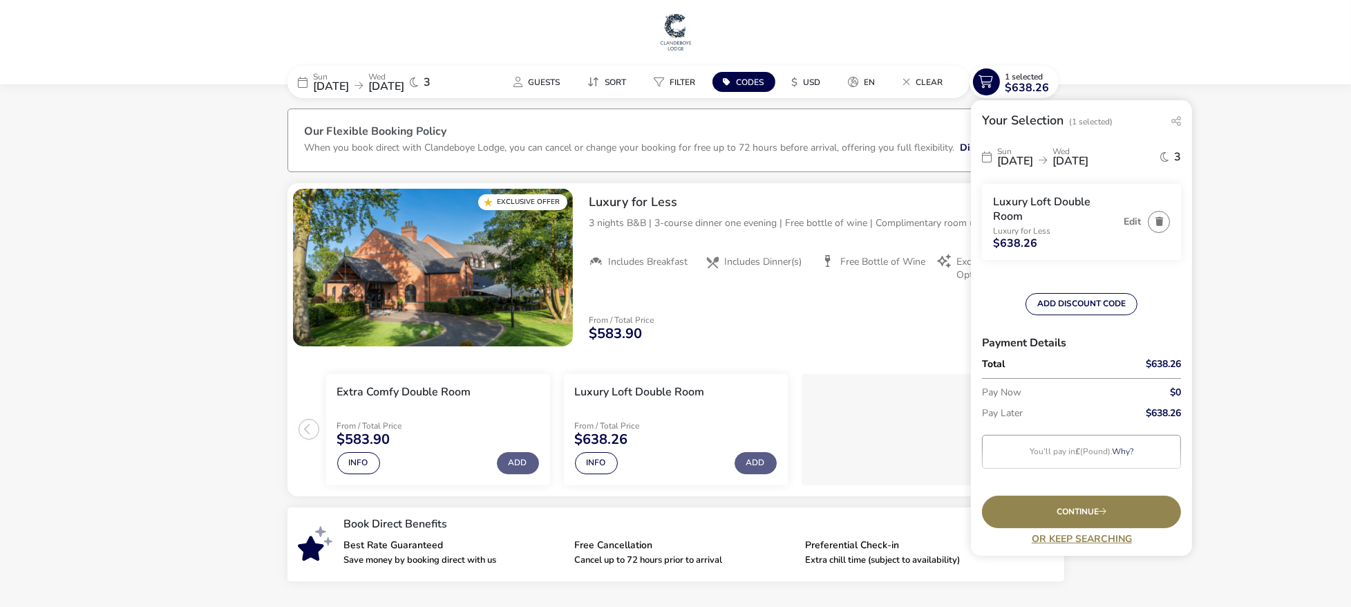
click at [1053, 198] on h3 "Luxury Loft Double Room" at bounding box center [1055, 209] width 124 height 29
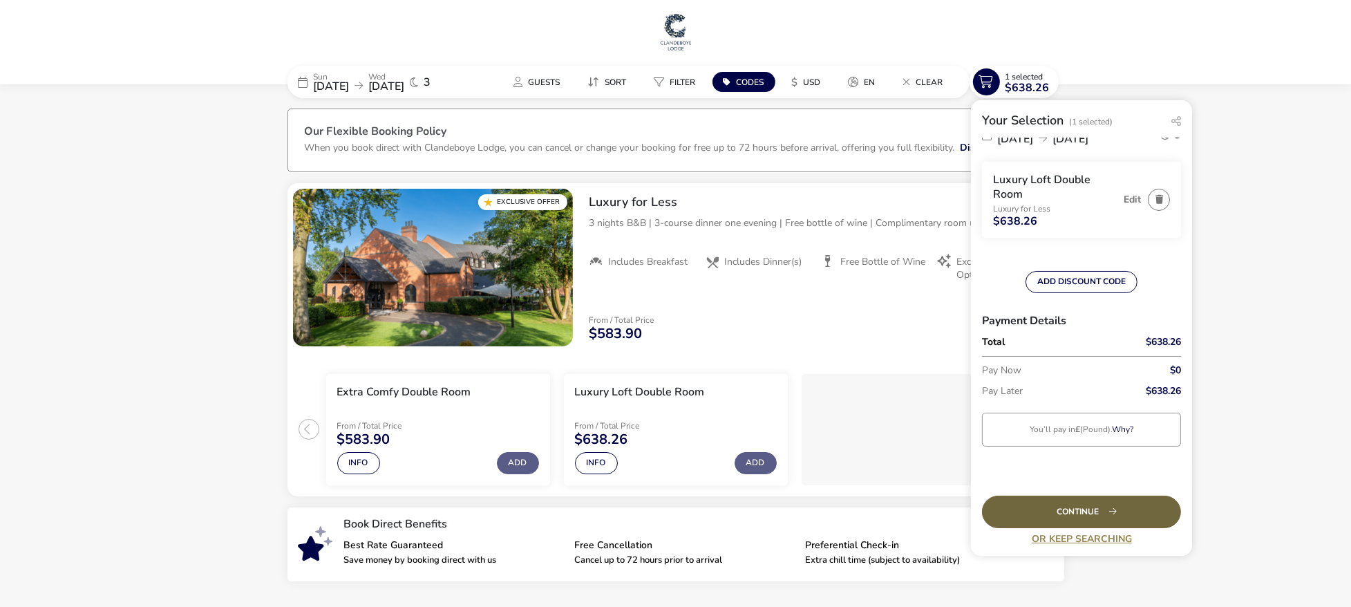
click at [1081, 518] on div "Continue" at bounding box center [1081, 511] width 199 height 32
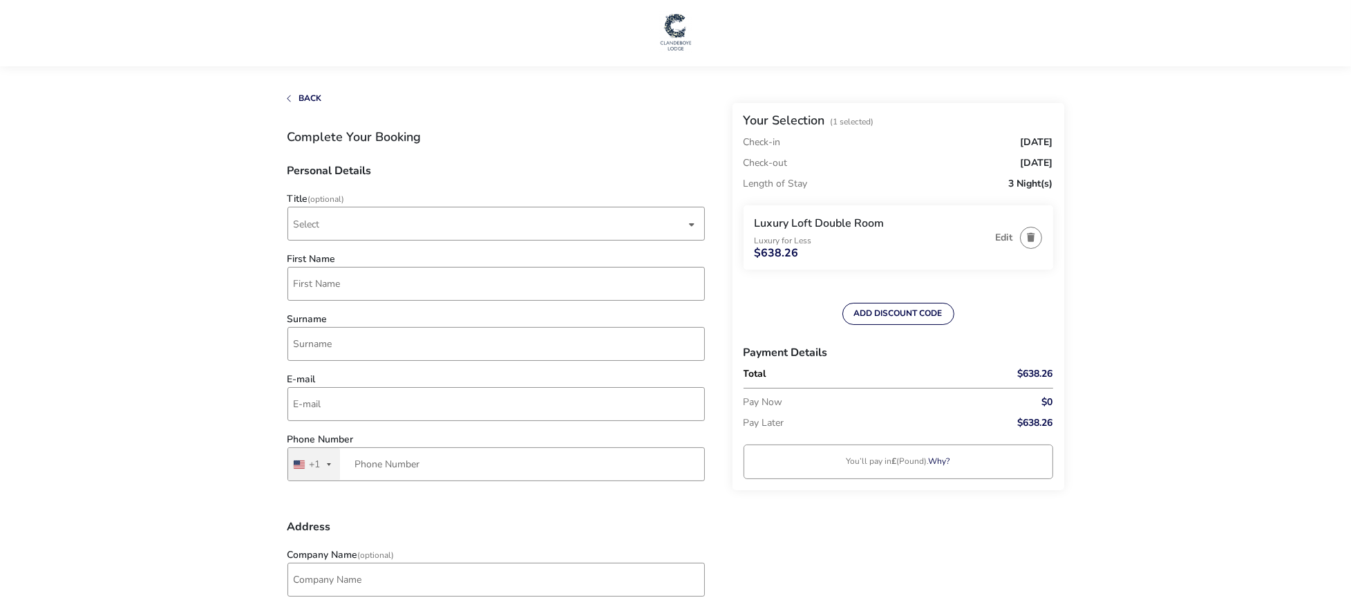
click at [672, 32] on img at bounding box center [675, 31] width 35 height 41
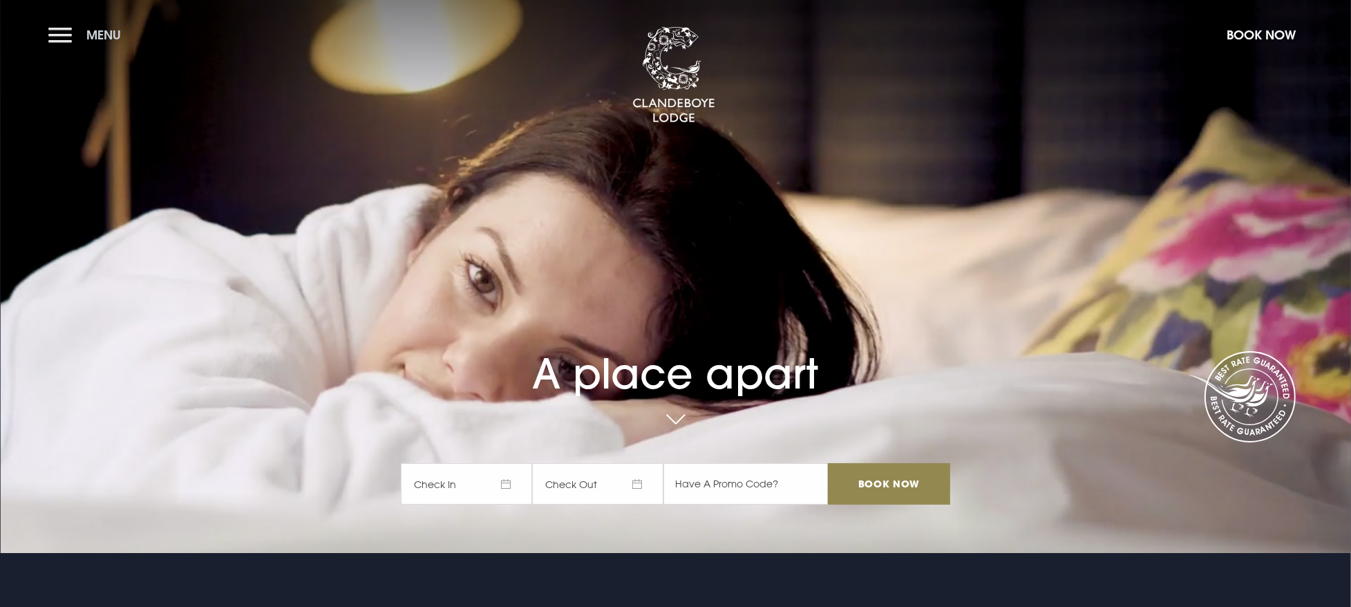
click at [60, 38] on button "Menu" at bounding box center [87, 35] width 79 height 30
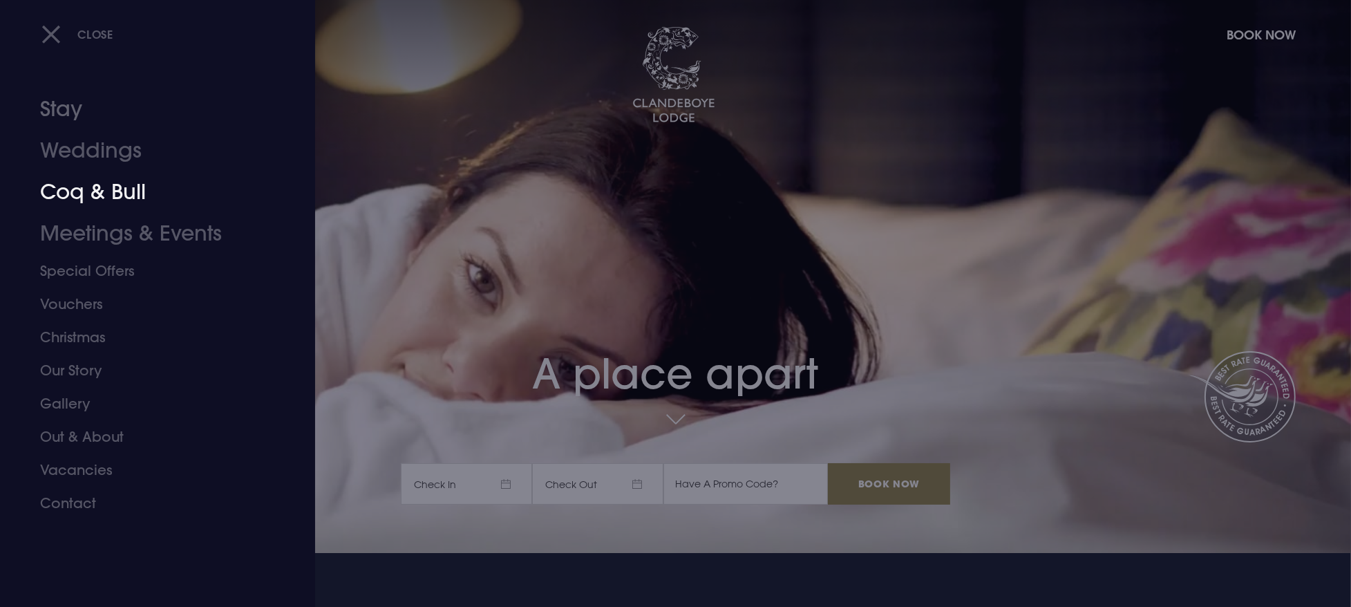
click at [122, 196] on link "Coq & Bull" at bounding box center [149, 191] width 218 height 41
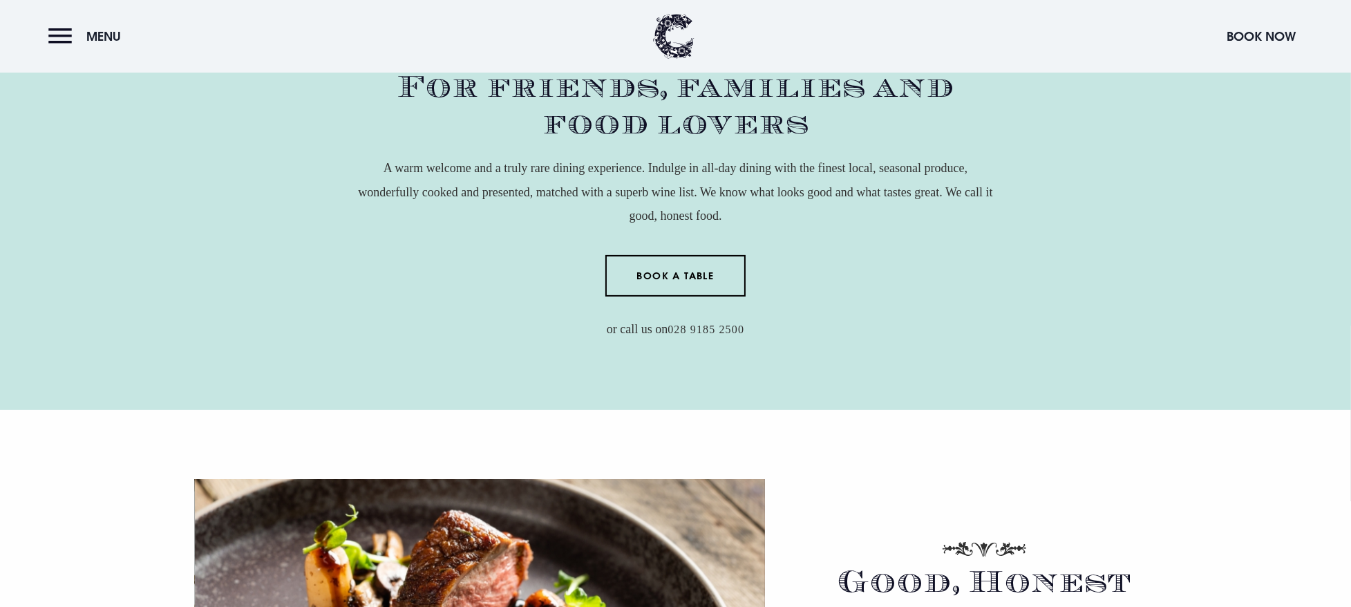
scroll to position [898, 0]
